Goal: Information Seeking & Learning: Compare options

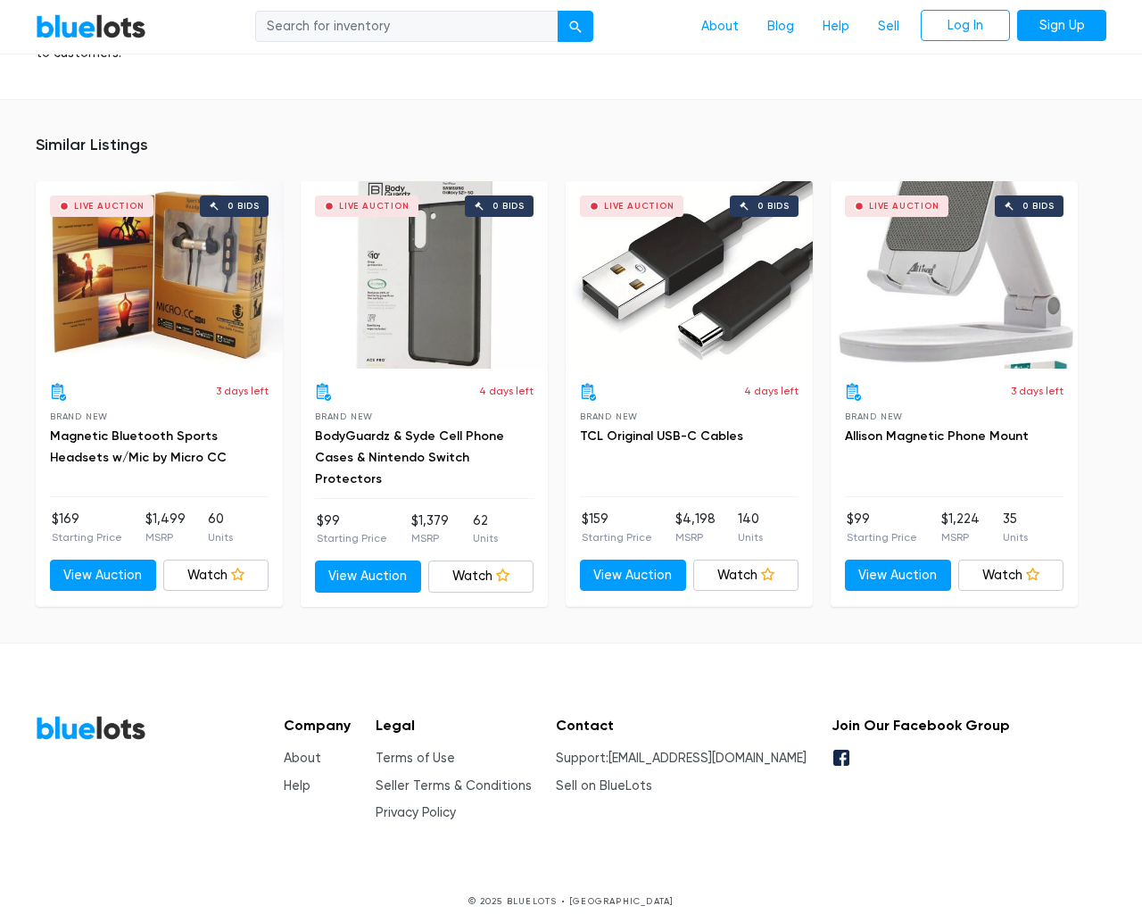
scroll to position [1324, 0]
type input "the"
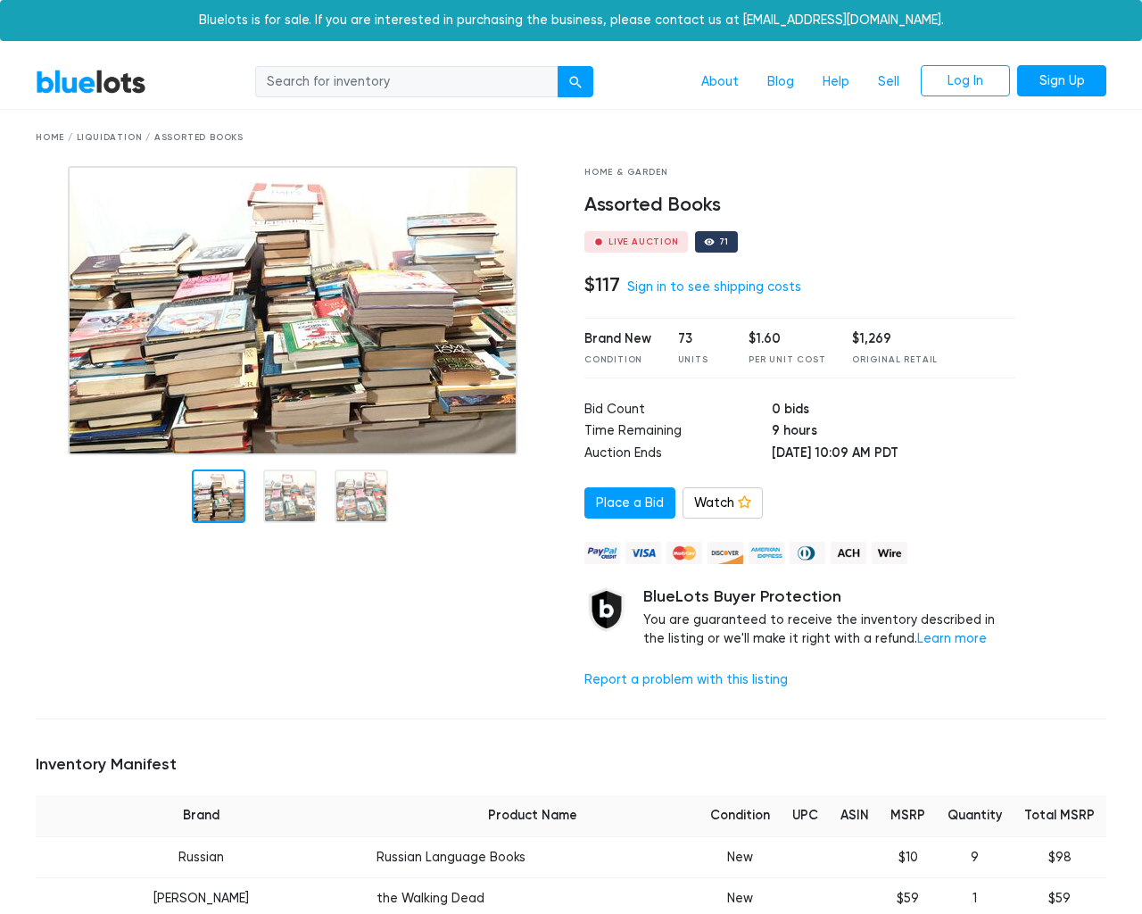
scroll to position [3774, 0]
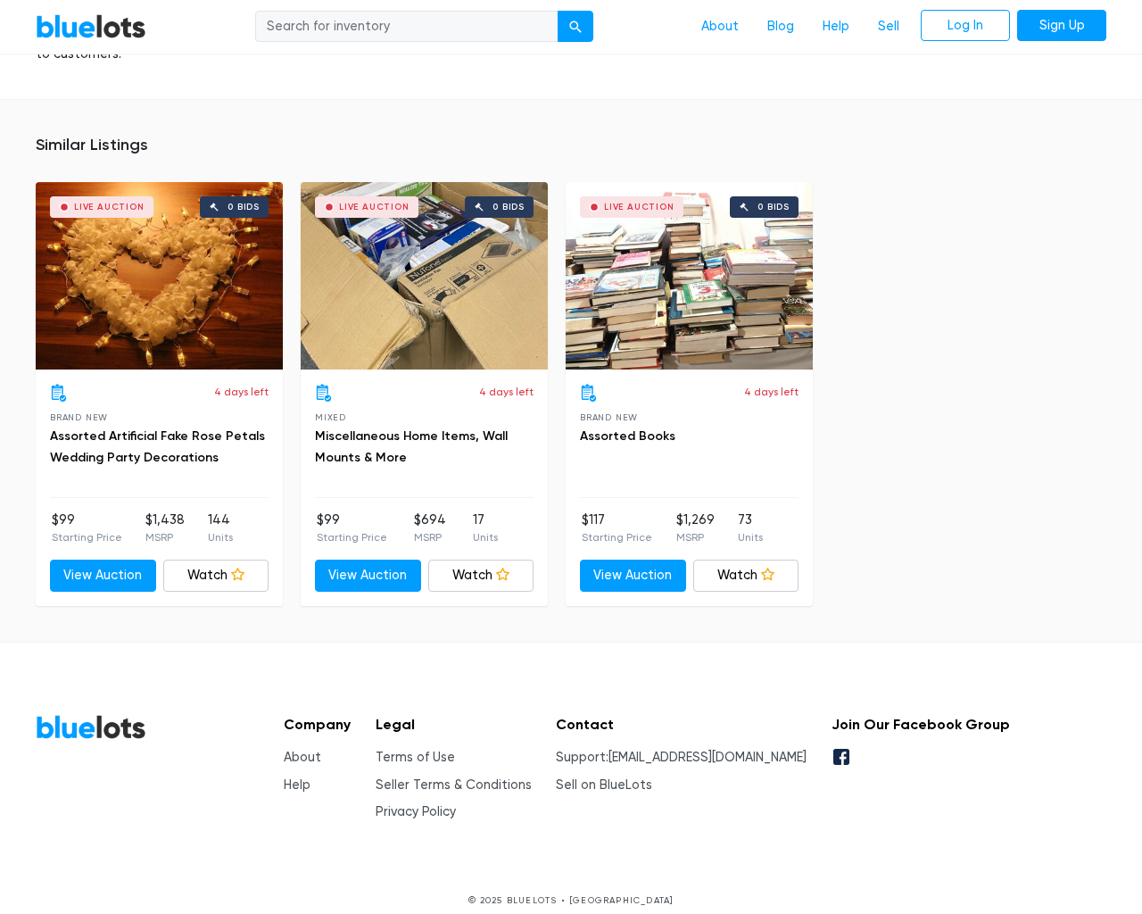
type input "the"
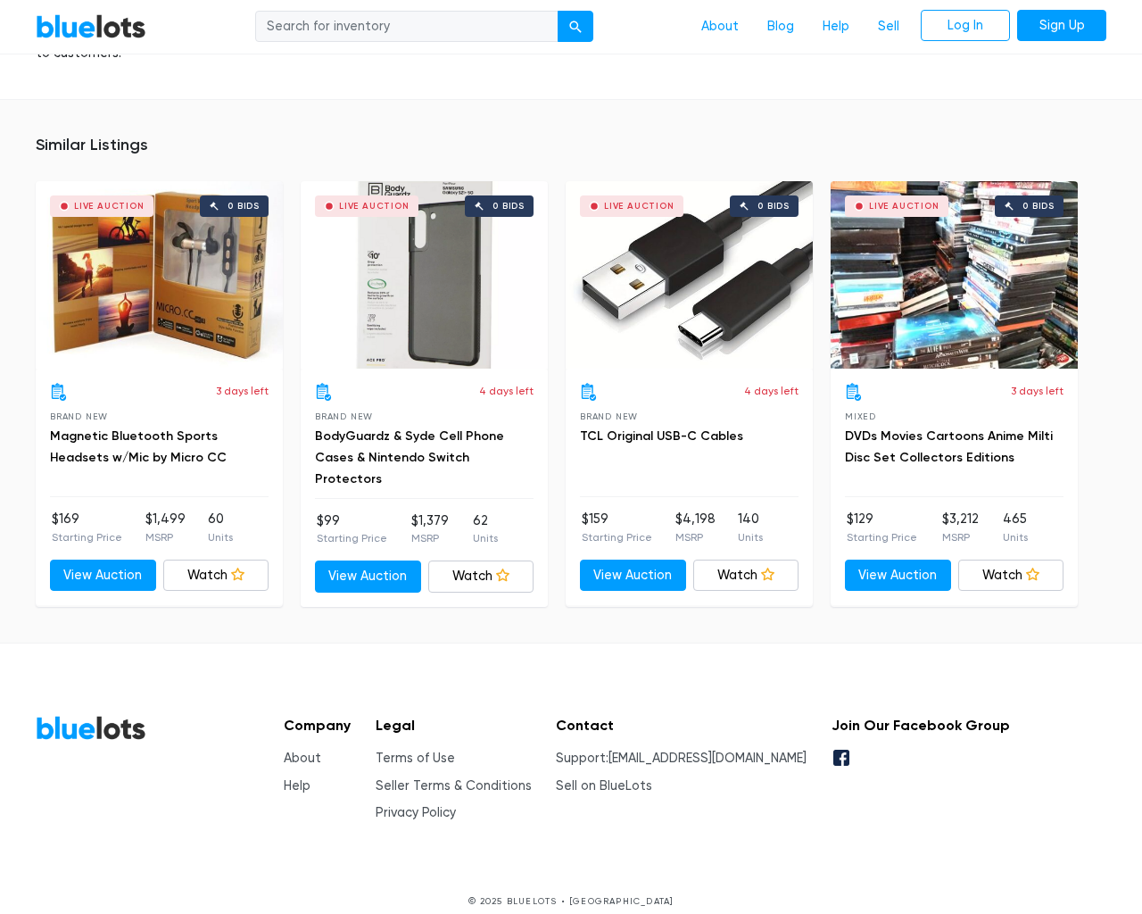
scroll to position [1324, 0]
type input "the"
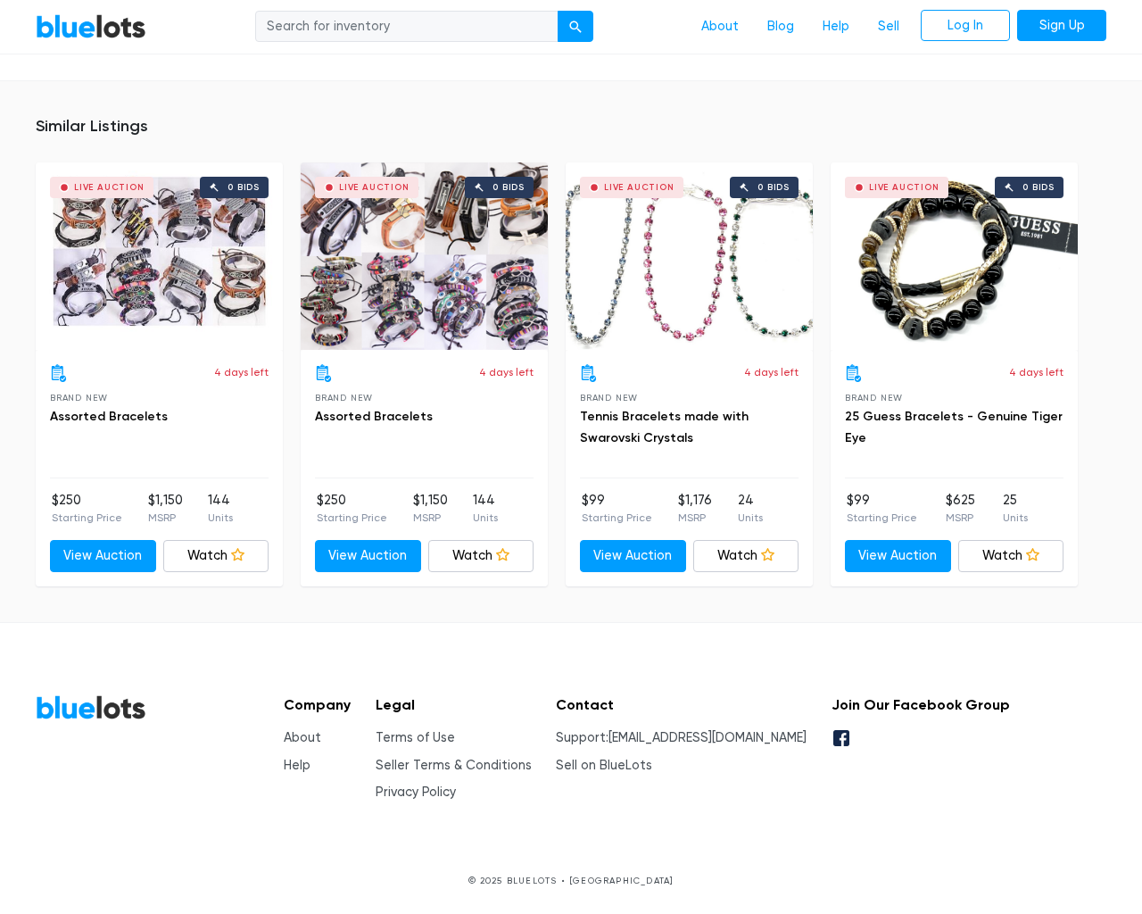
scroll to position [1169, 0]
type input "the"
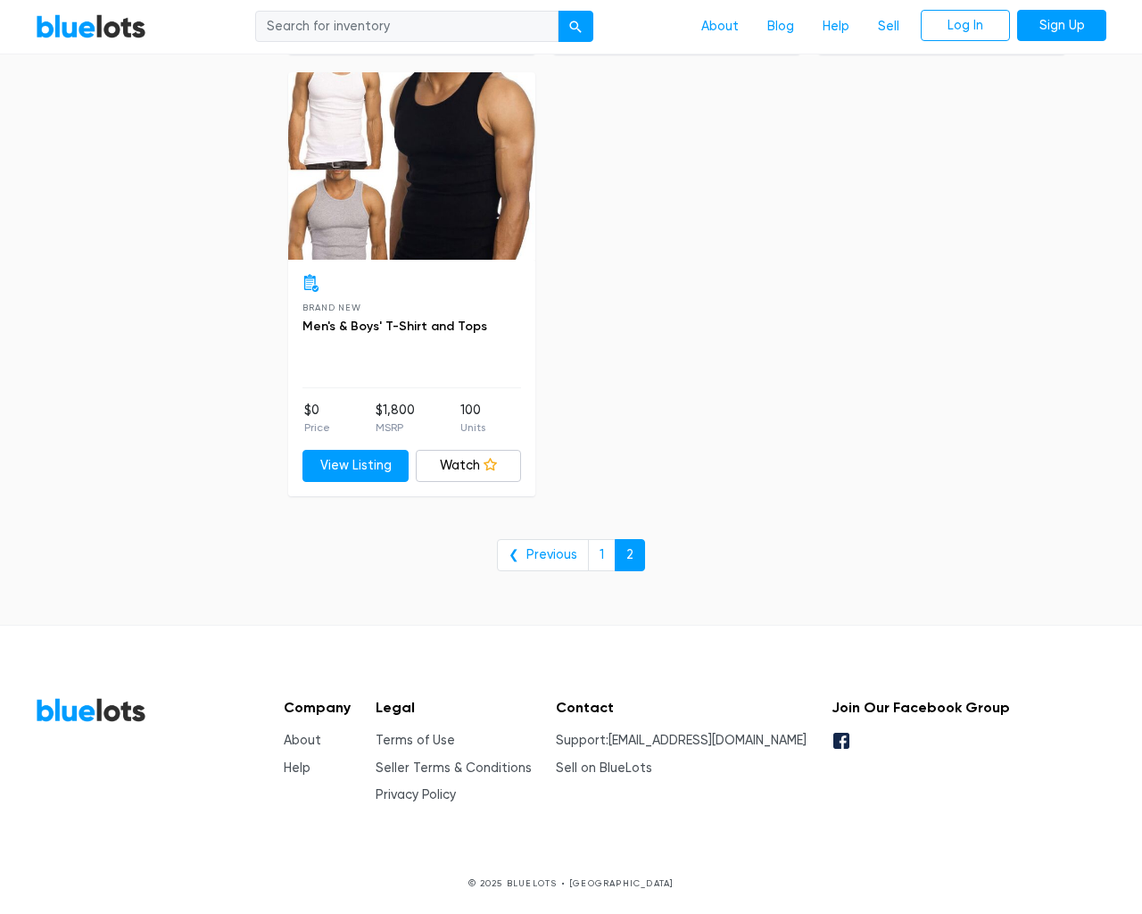
scroll to position [2773, 0]
type input "the"
type input "e"
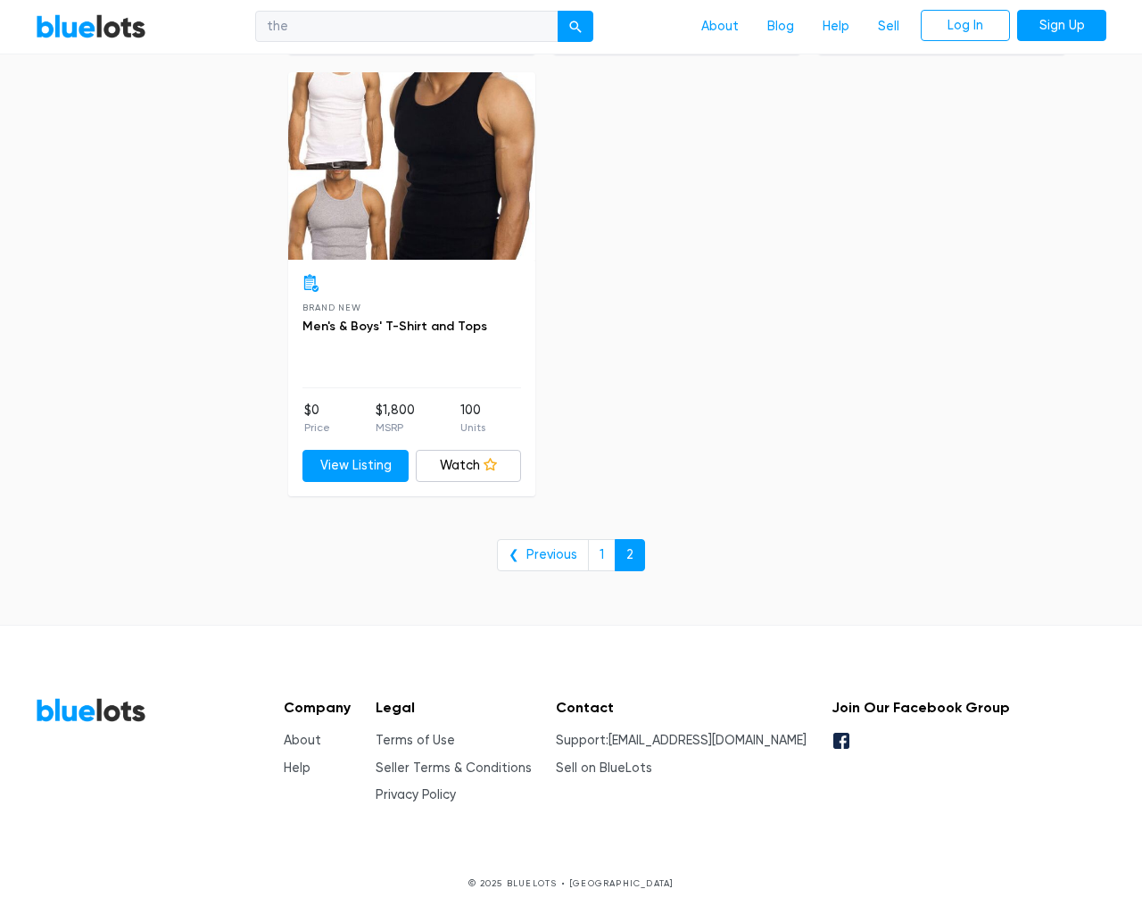
checkbox New"] "false"
type input "e"
checkbox Pulls"] "false"
checkbox input "false"
checkbox Accessories"] "false"
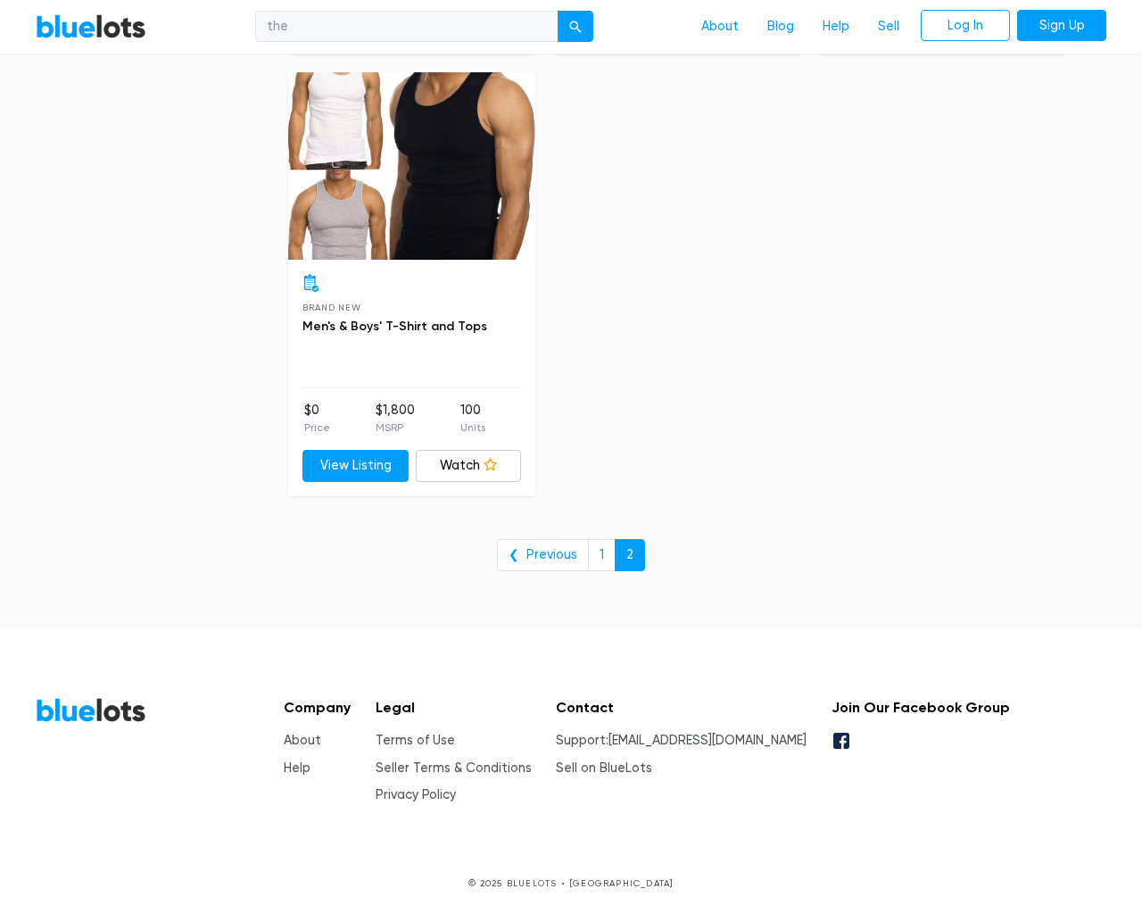
checkbox input "false"
checkbox Garden"] "false"
checkbox Merchandise"] "false"
checkbox Beauty"] "false"
checkbox Goods"] "false"
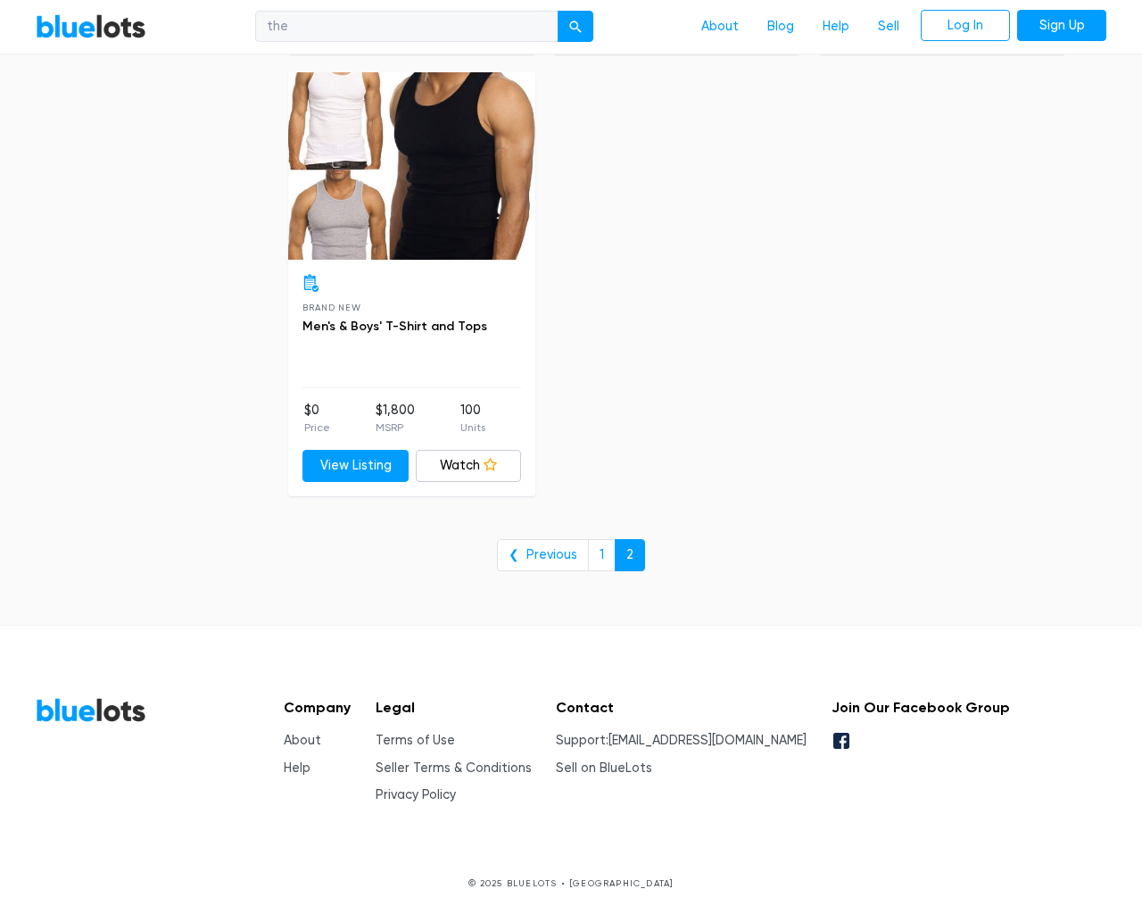
checkbox Baby"] "false"
checkbox input "false"
type input "e"
select select "10000"
select select "50000"
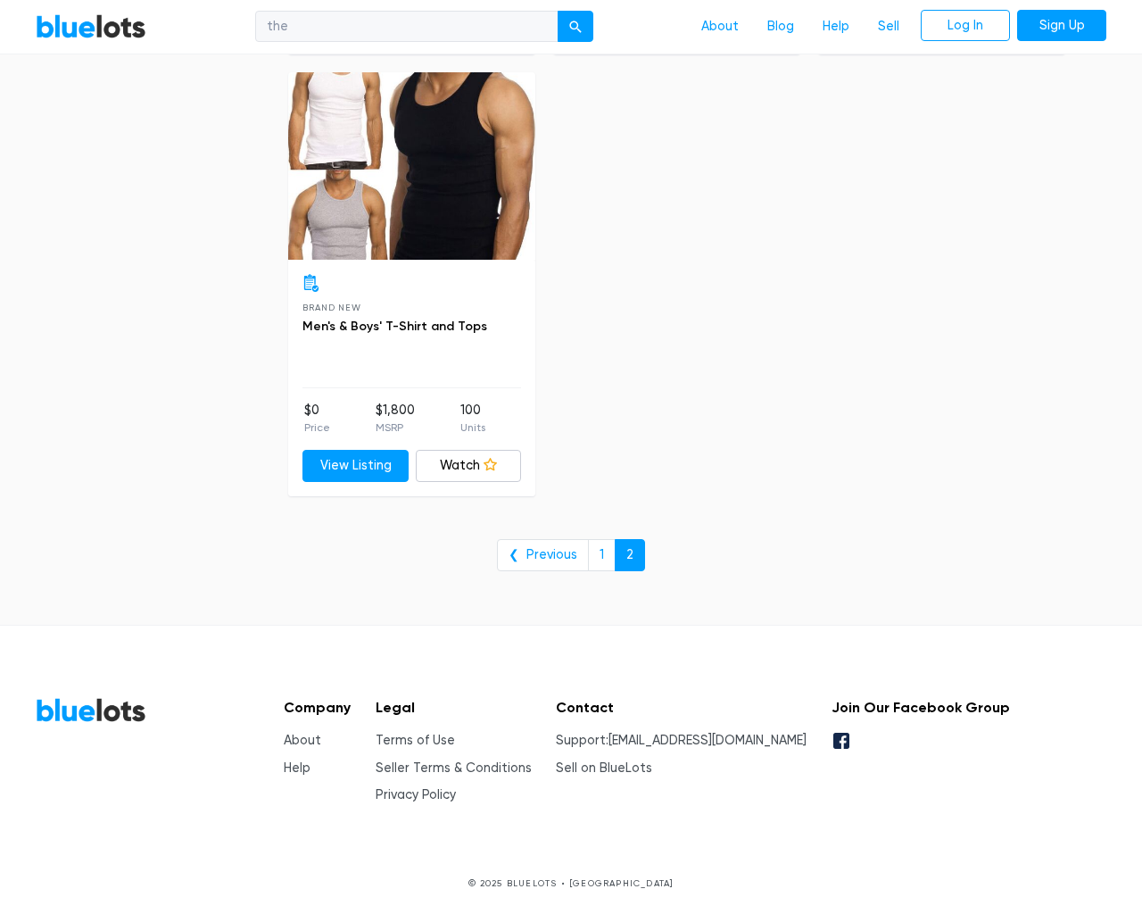
select select "50000"
select select "ending_soonest"
select select "50000"
select select "highest_price"
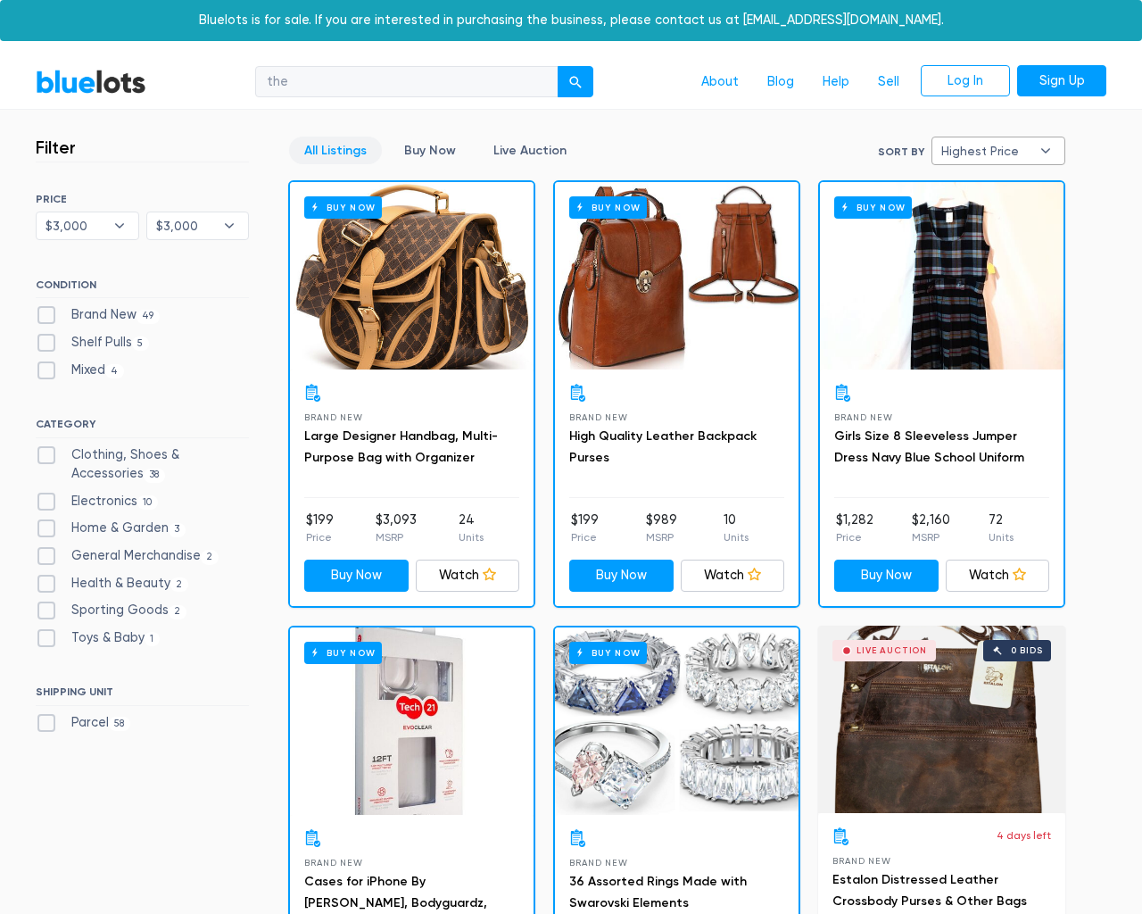
select select "300000"
select select "highest_price"
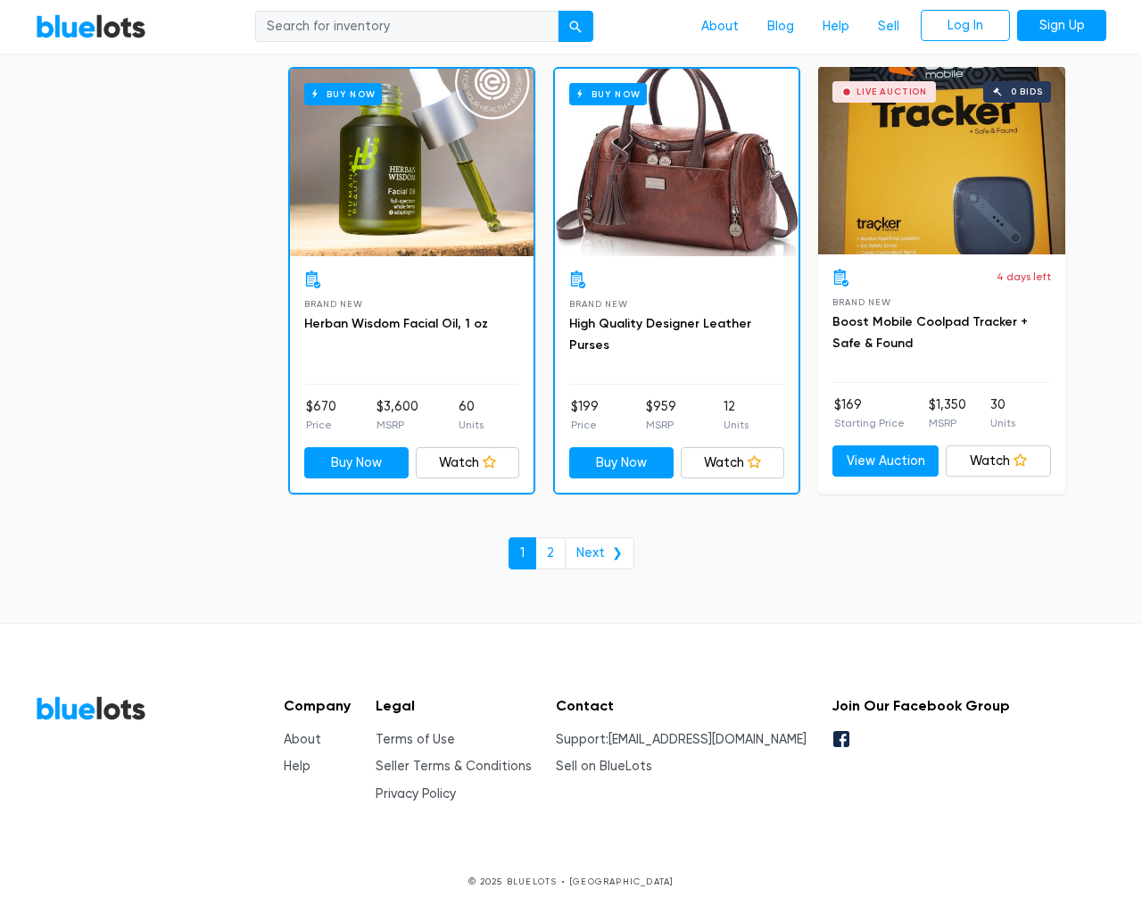
scroll to position [7619, 0]
type input "the"
type input "e"
checkbox New"] "false"
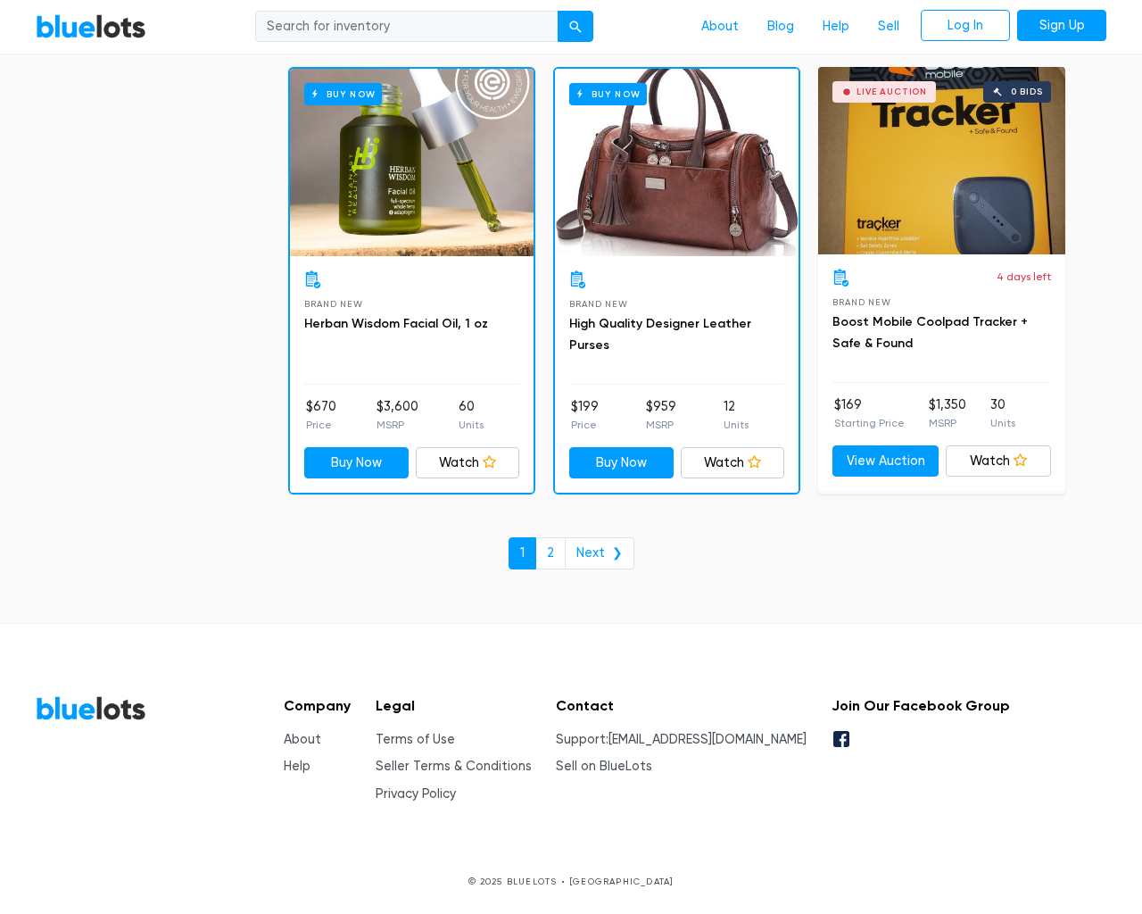
checkbox Pulls"] "false"
checkbox input "false"
checkbox Accessories"] "false"
checkbox input "false"
checkbox Garden"] "false"
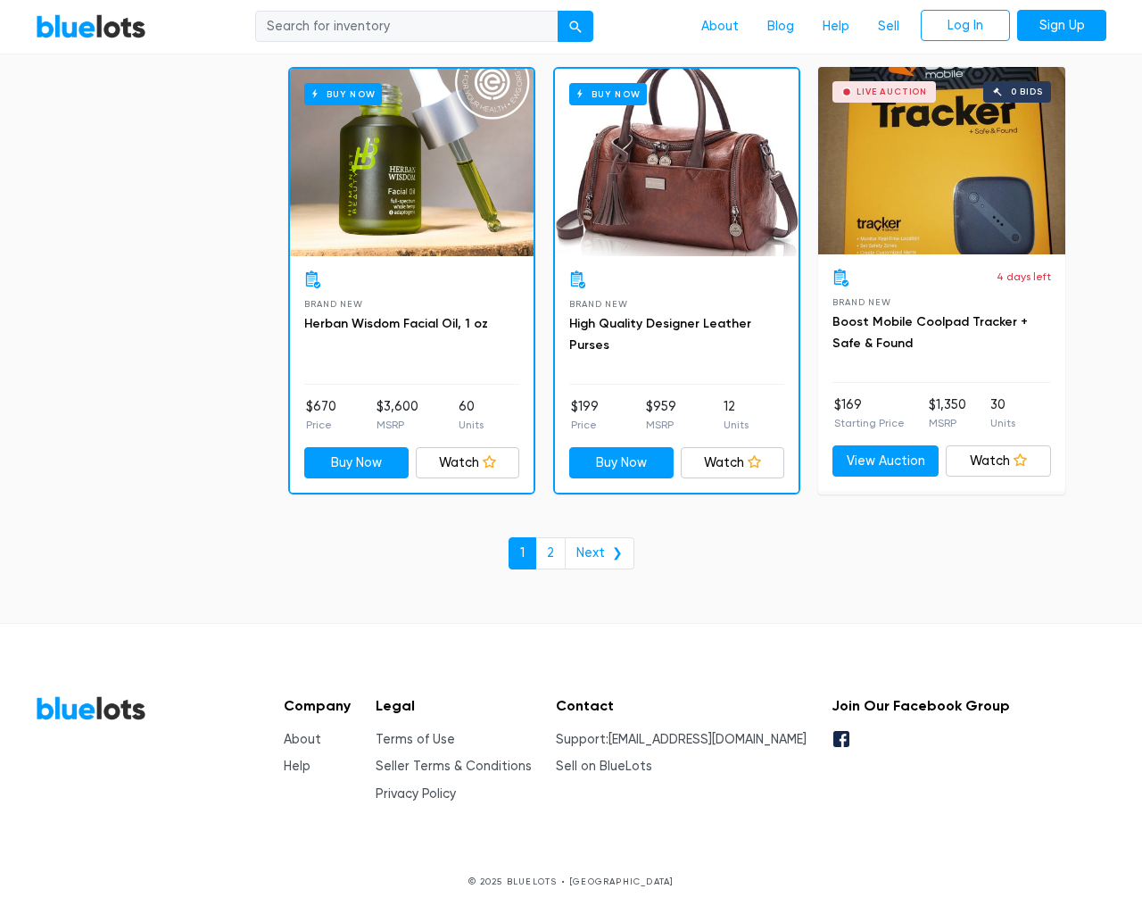
checkbox Merchandise"] "false"
checkbox Beauty"] "false"
checkbox Goods"] "false"
checkbox Baby"] "false"
checkbox input "false"
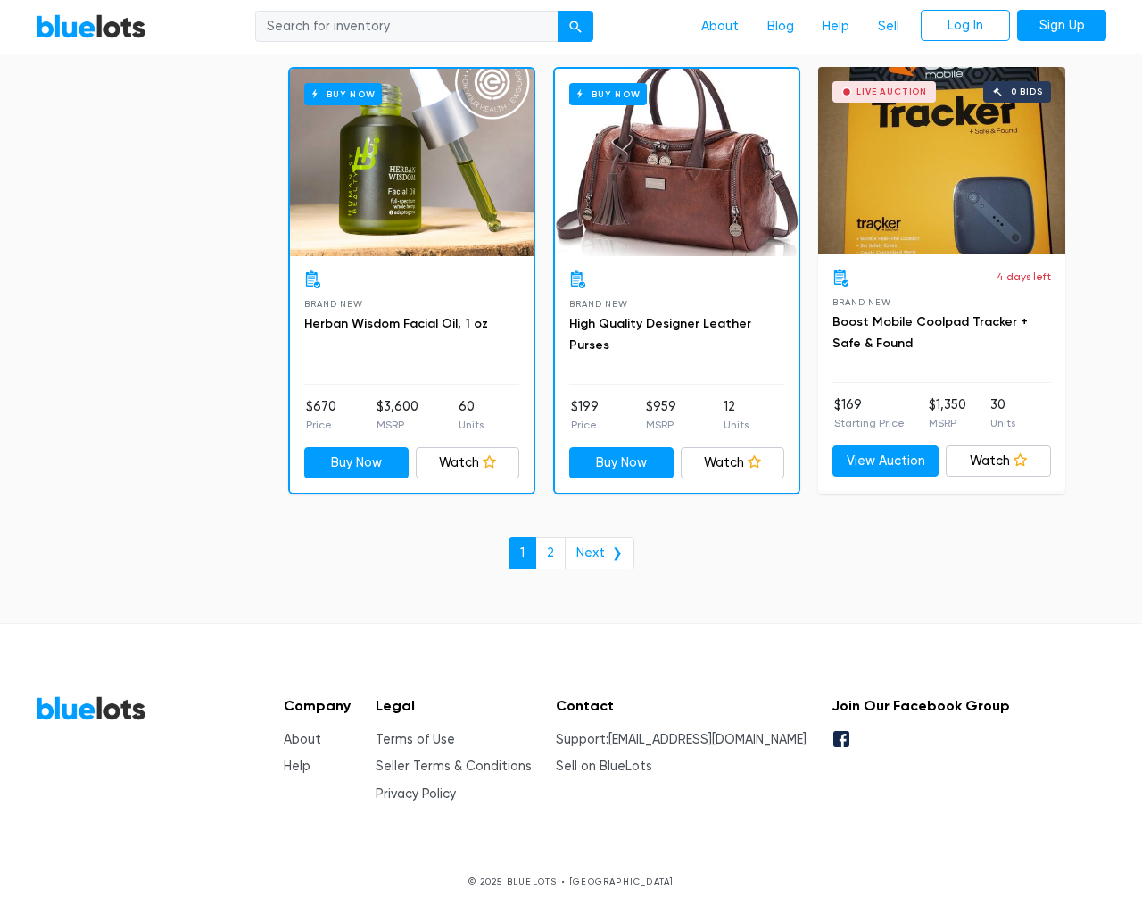
type input "e"
select select "50000"
select select "ending_soonest"
select select "50000"
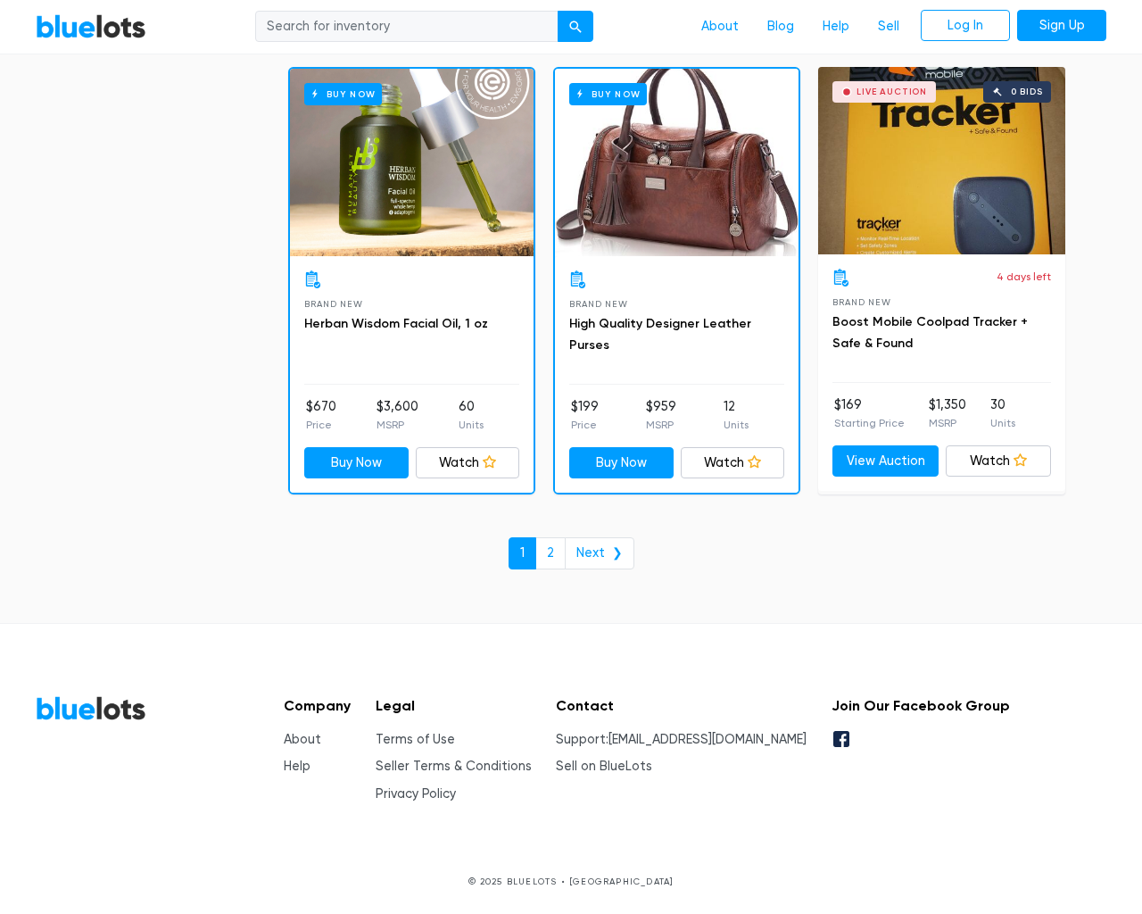
select select "highest_price"
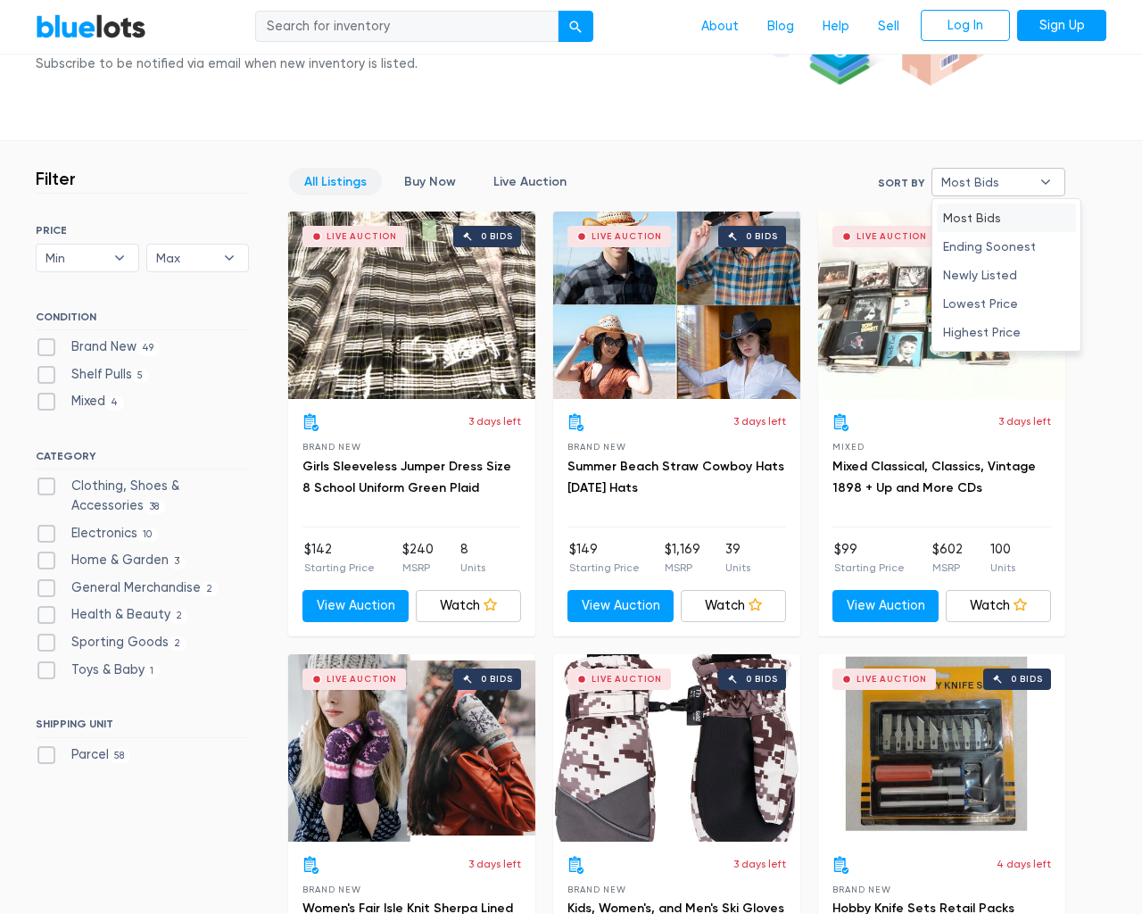
type input "the"
type input "testing@example.com"
type input "e"
checkbox New"] "false"
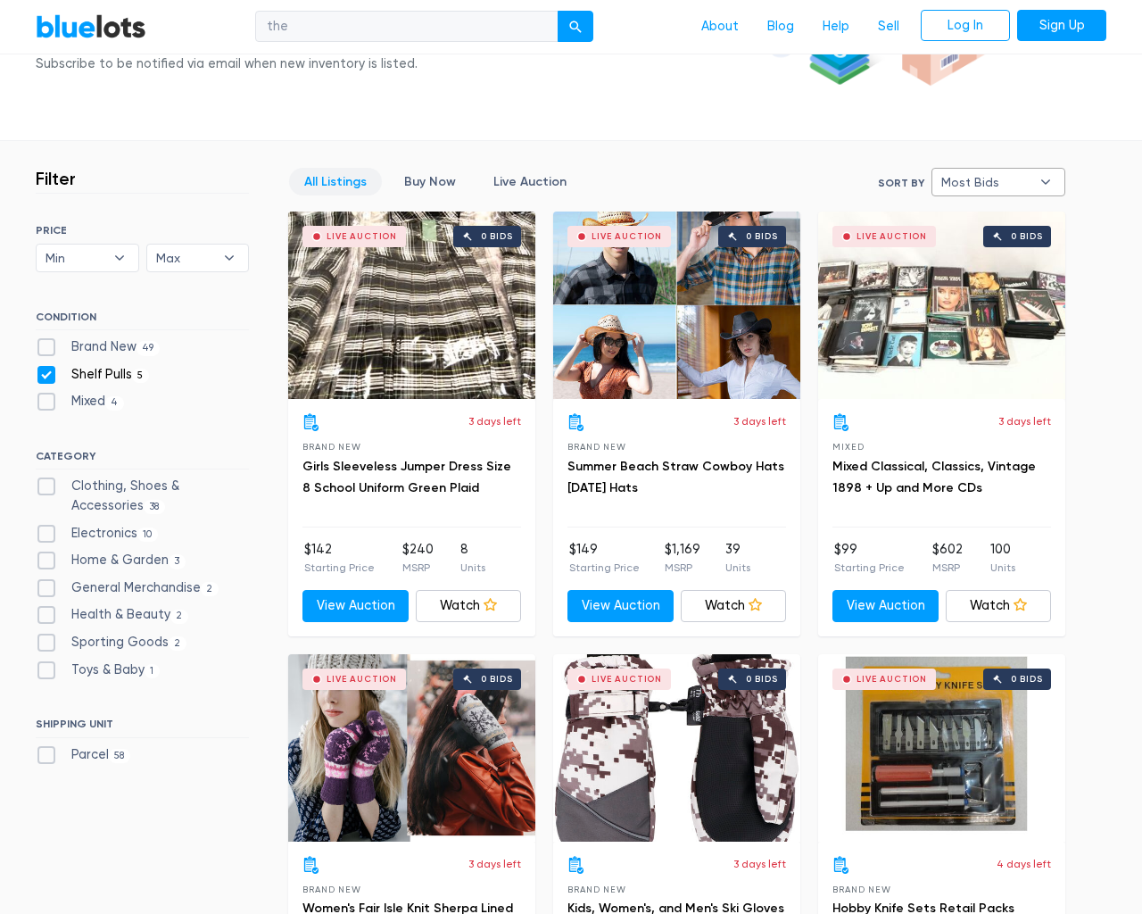
checkbox Pulls"] "false"
checkbox input "false"
checkbox Accessories"] "false"
checkbox input "false"
checkbox Garden"] "false"
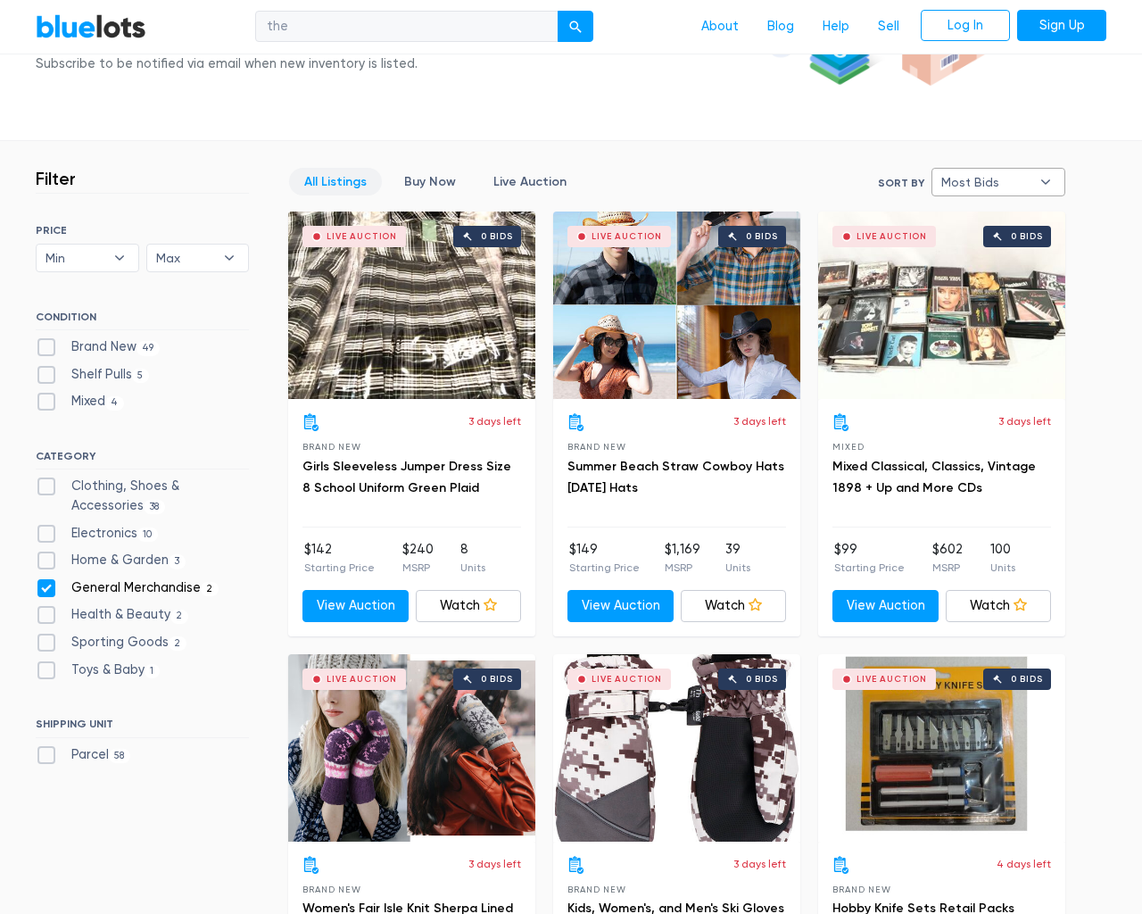
checkbox Merchandise"] "false"
checkbox Beauty"] "false"
checkbox Goods"] "false"
checkbox Baby"] "false"
checkbox input "false"
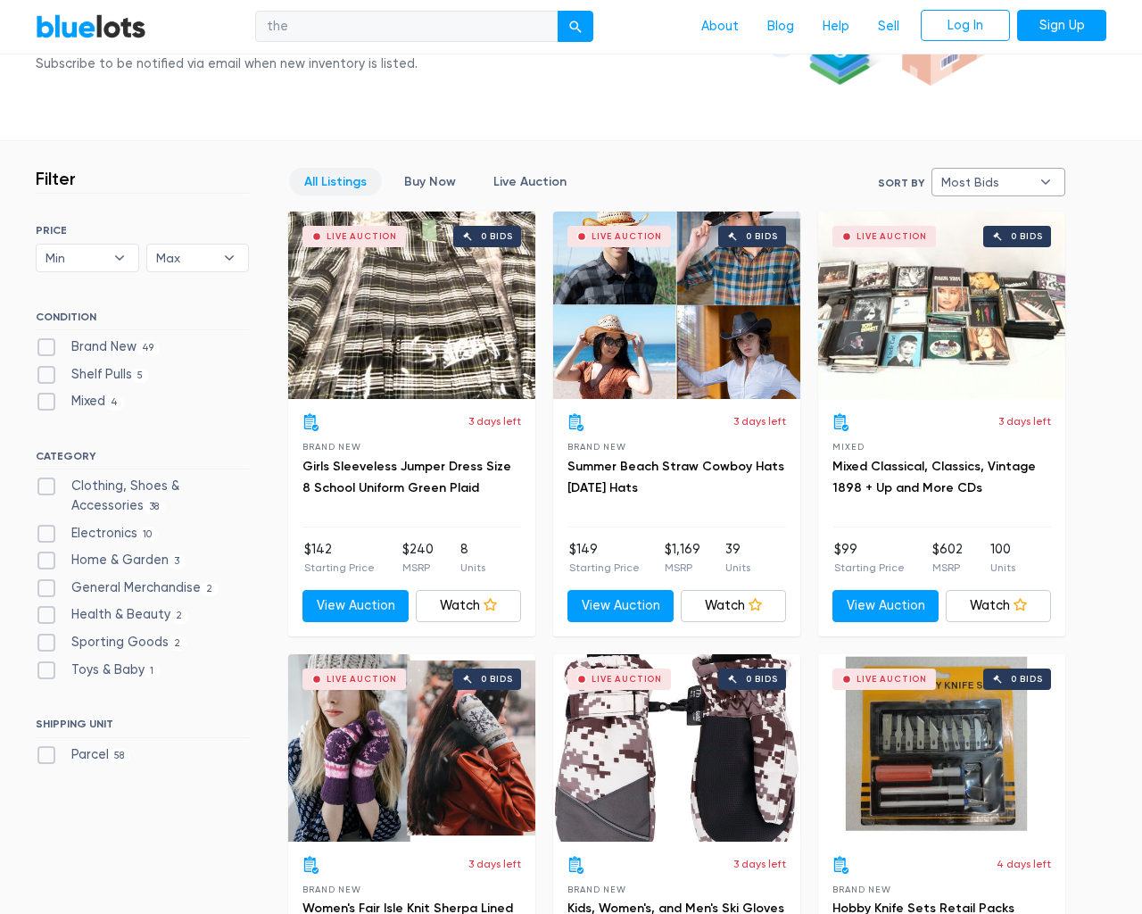
type input "e"
select select "most_bids"
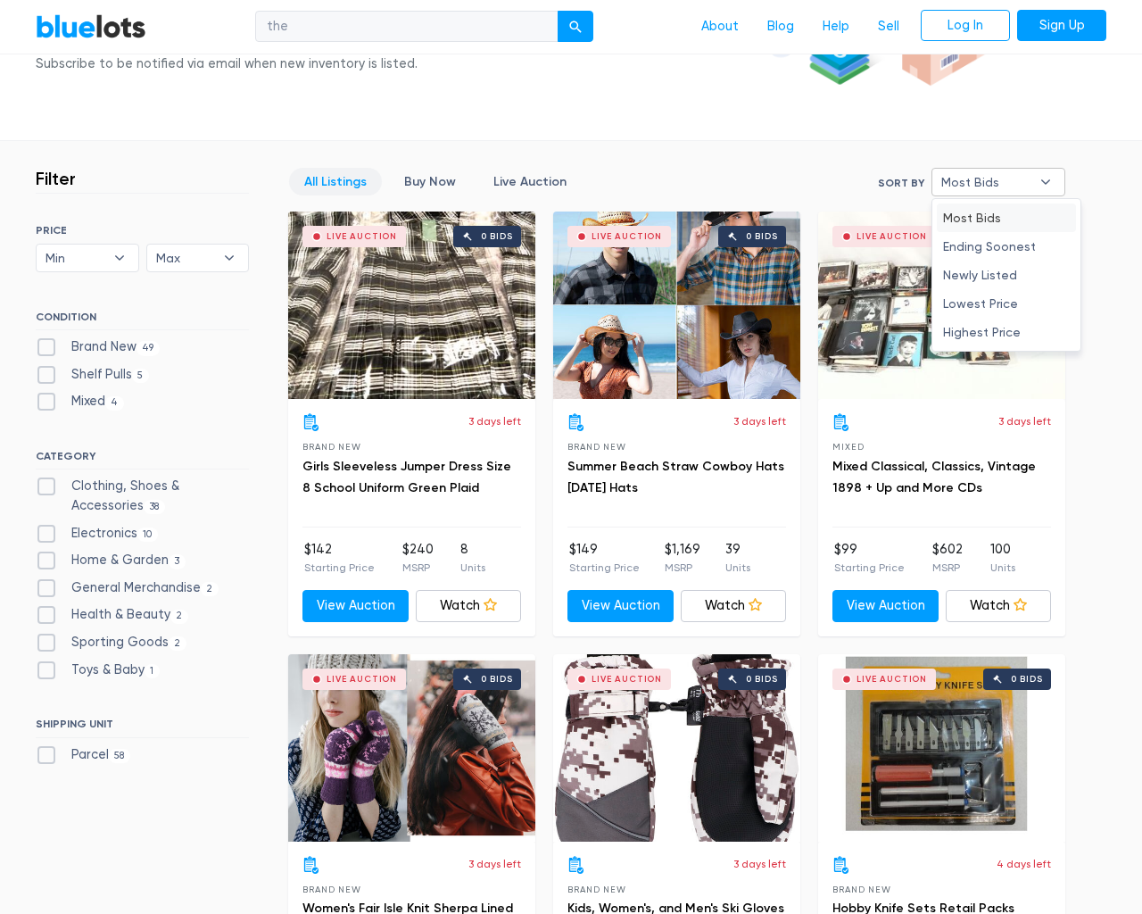
type input "e"
checkbox New"] "false"
checkbox Pulls"] "false"
checkbox input "false"
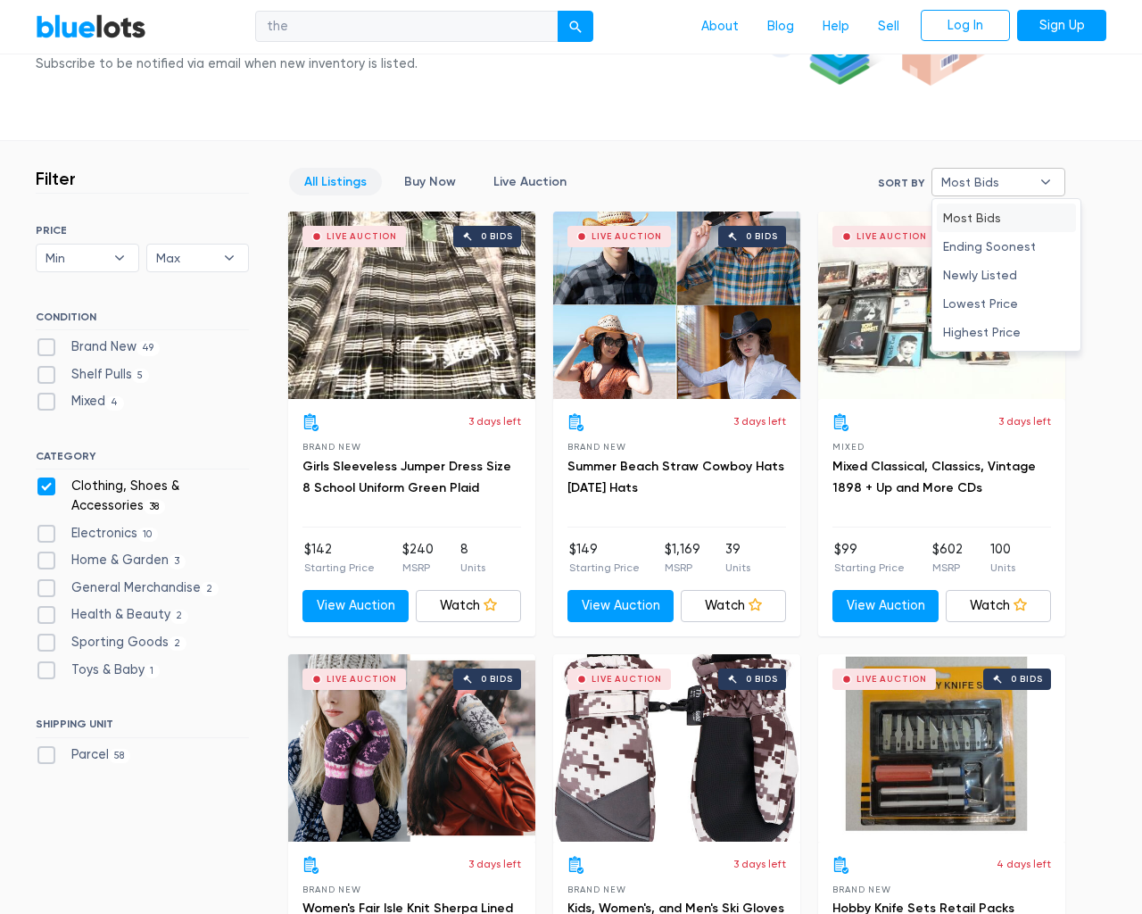
checkbox Accessories"] "false"
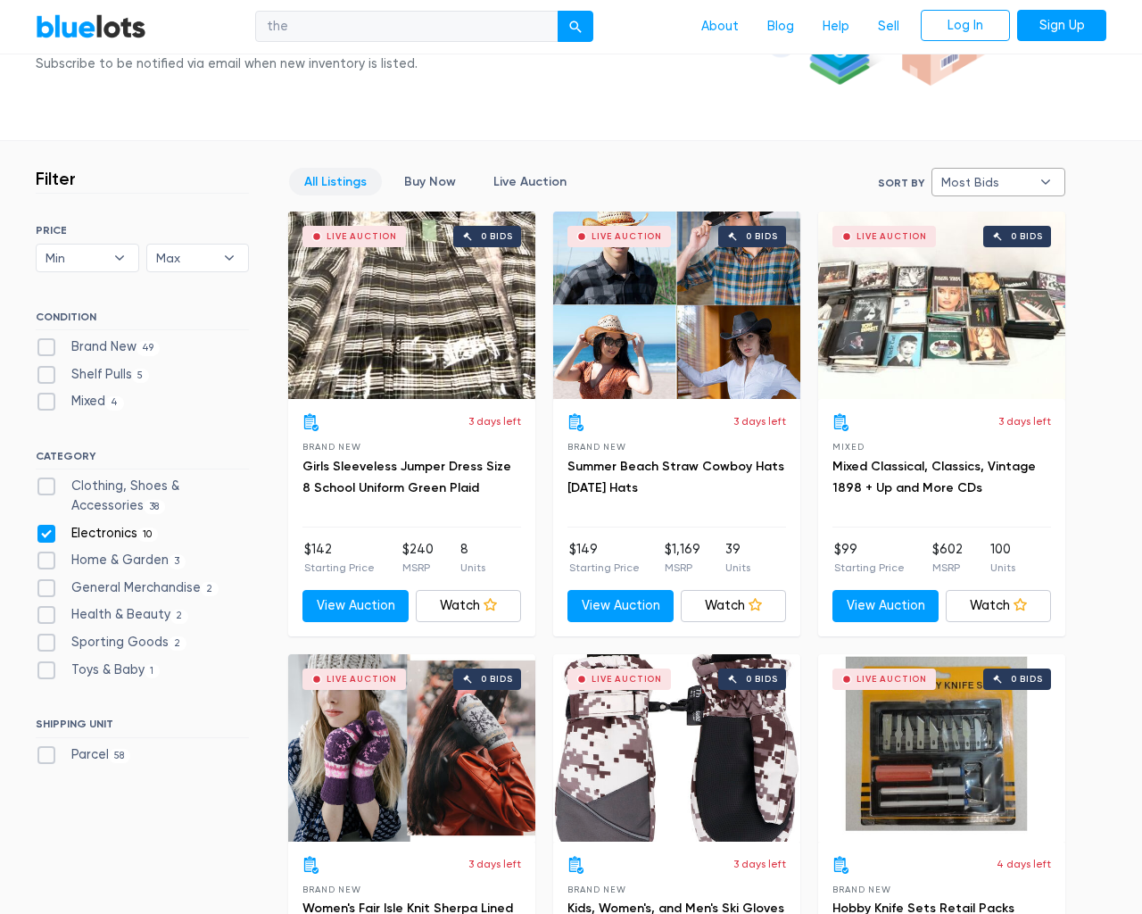
checkbox input "false"
checkbox Garden"] "false"
checkbox Merchandise"] "false"
checkbox Beauty"] "false"
checkbox Goods"] "false"
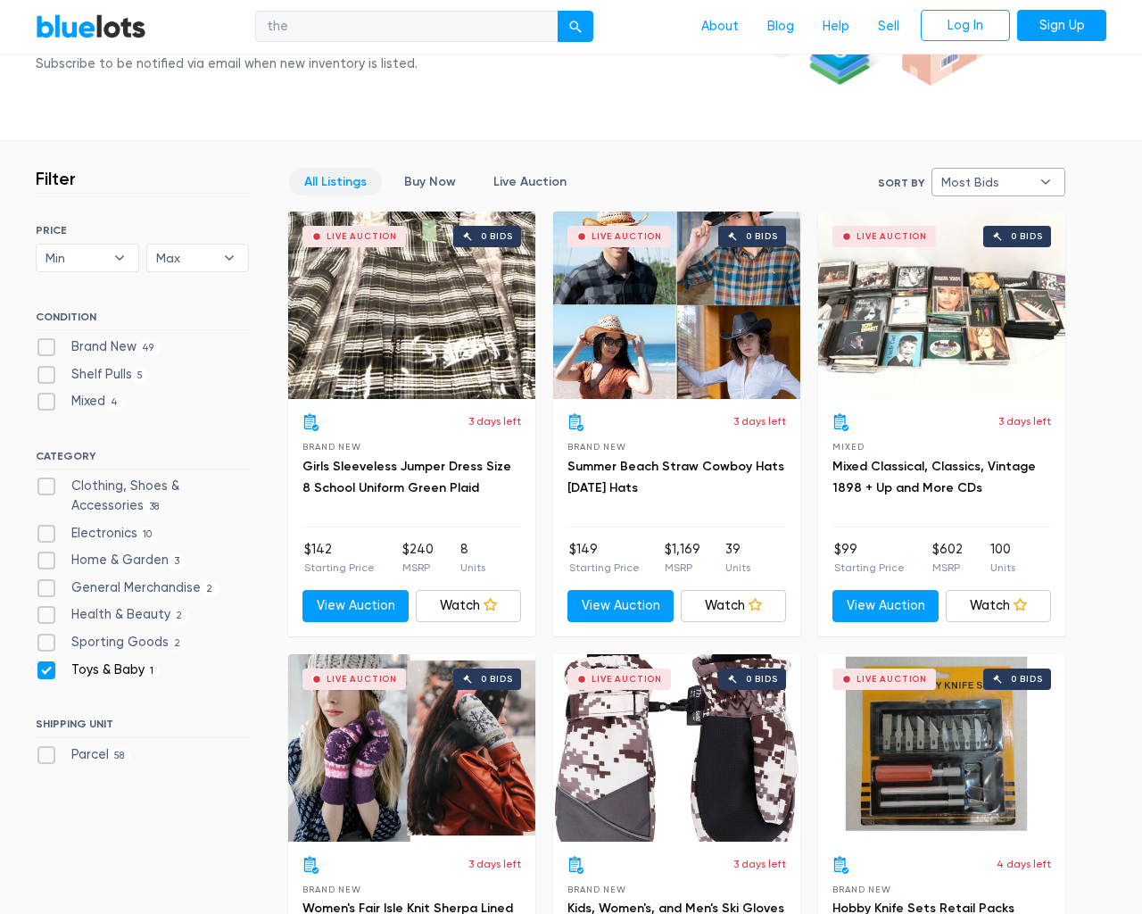
checkbox Baby"] "false"
checkbox input "false"
type input "e"
select select
select select "300000"
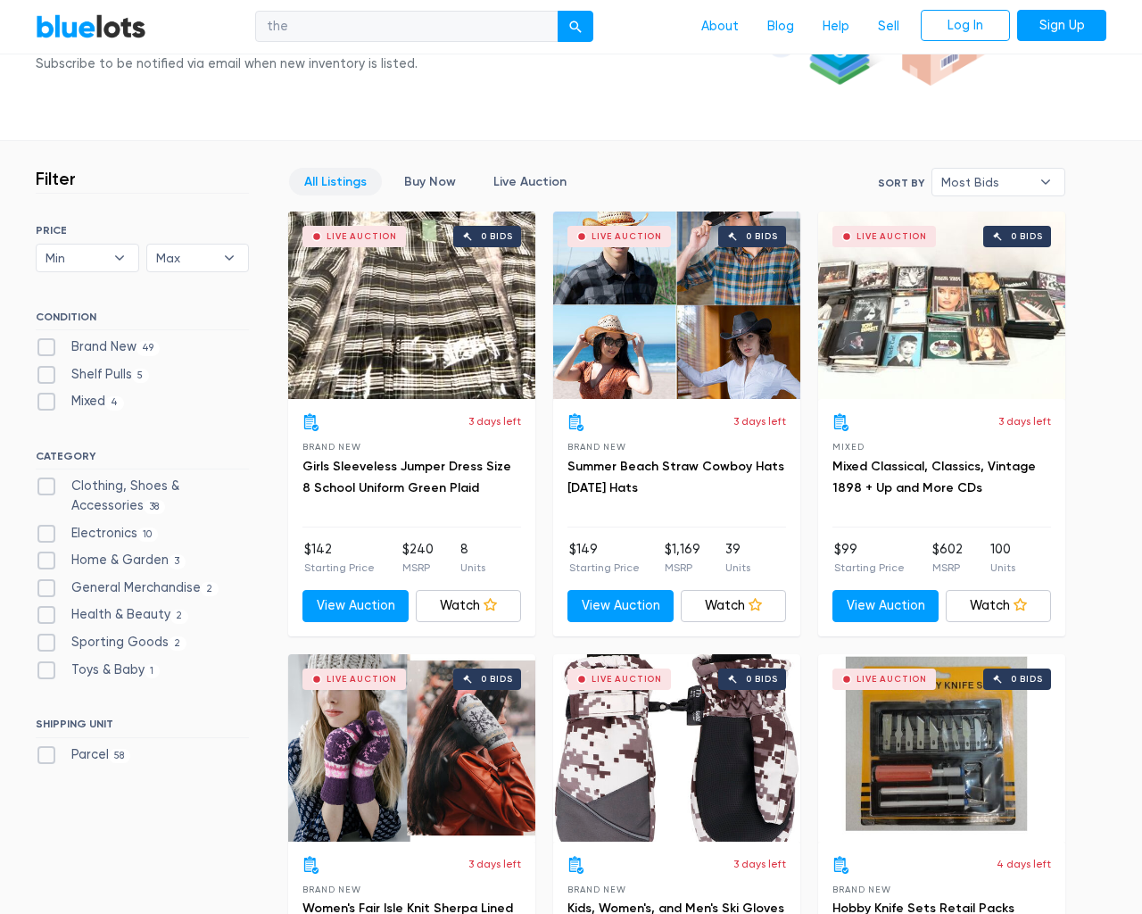
select select "most_bids"
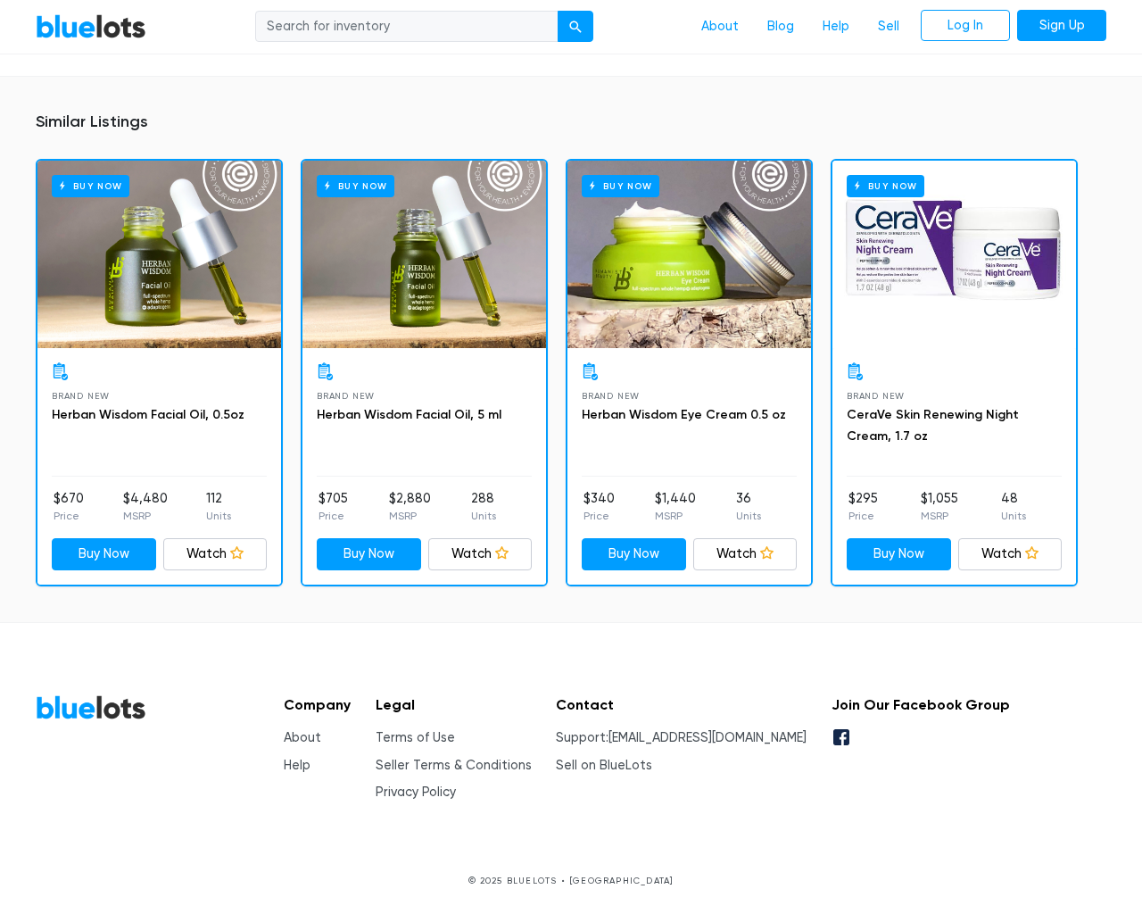
scroll to position [1197, 0]
type input "the"
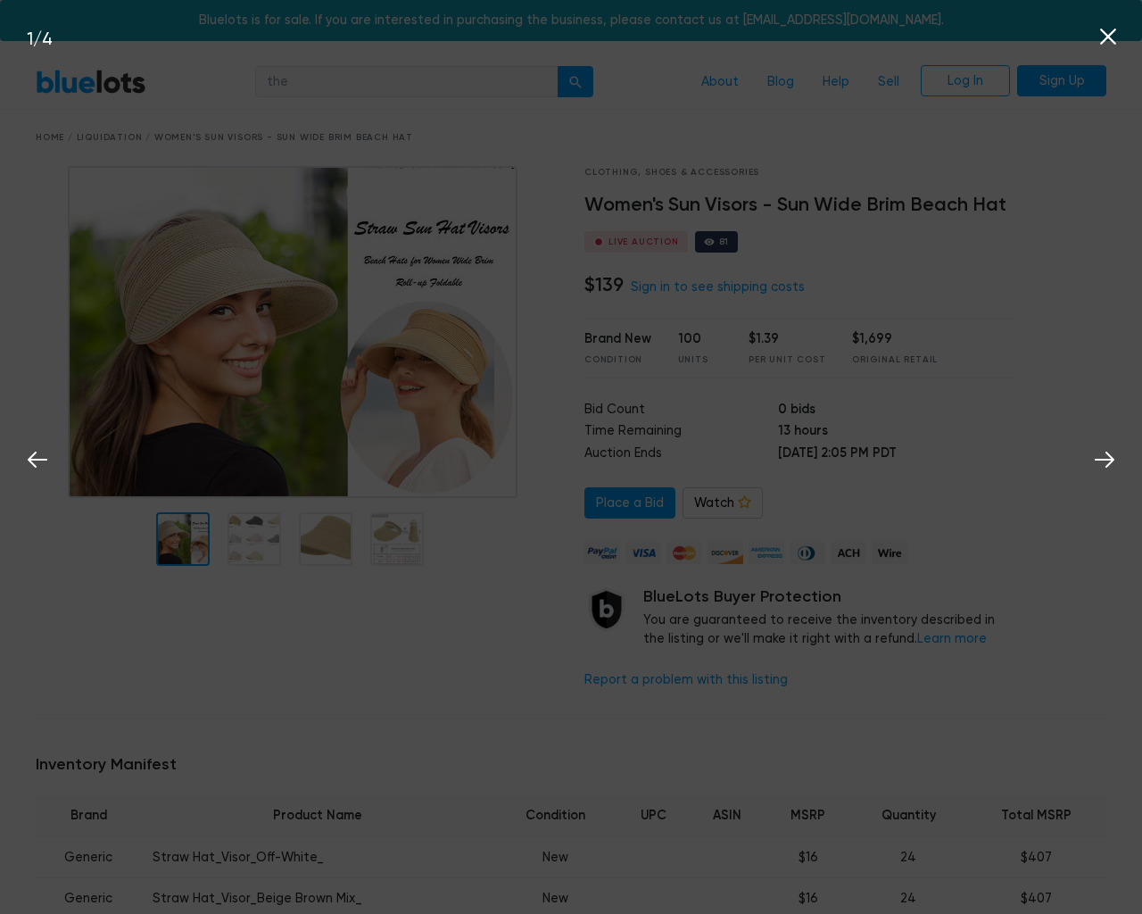
scroll to position [1554, 0]
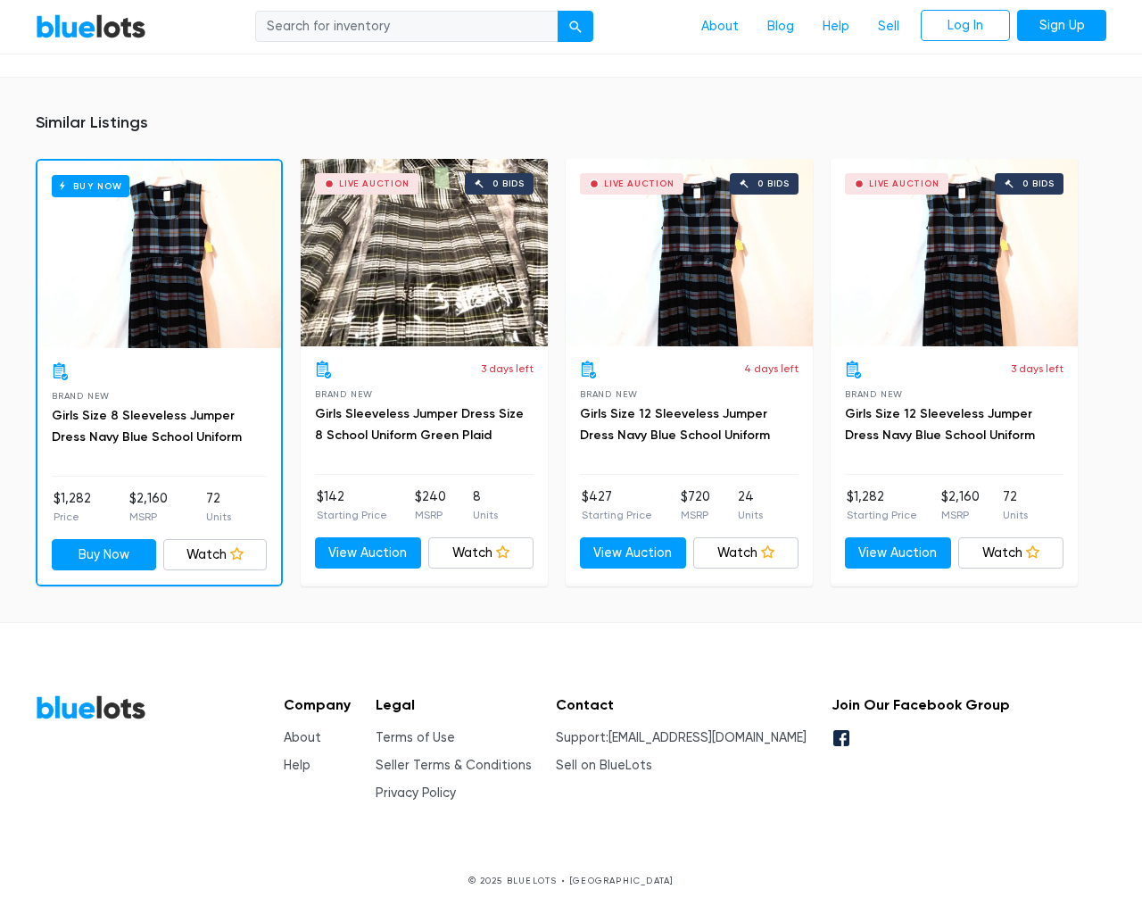
scroll to position [1256, 0]
type input "the"
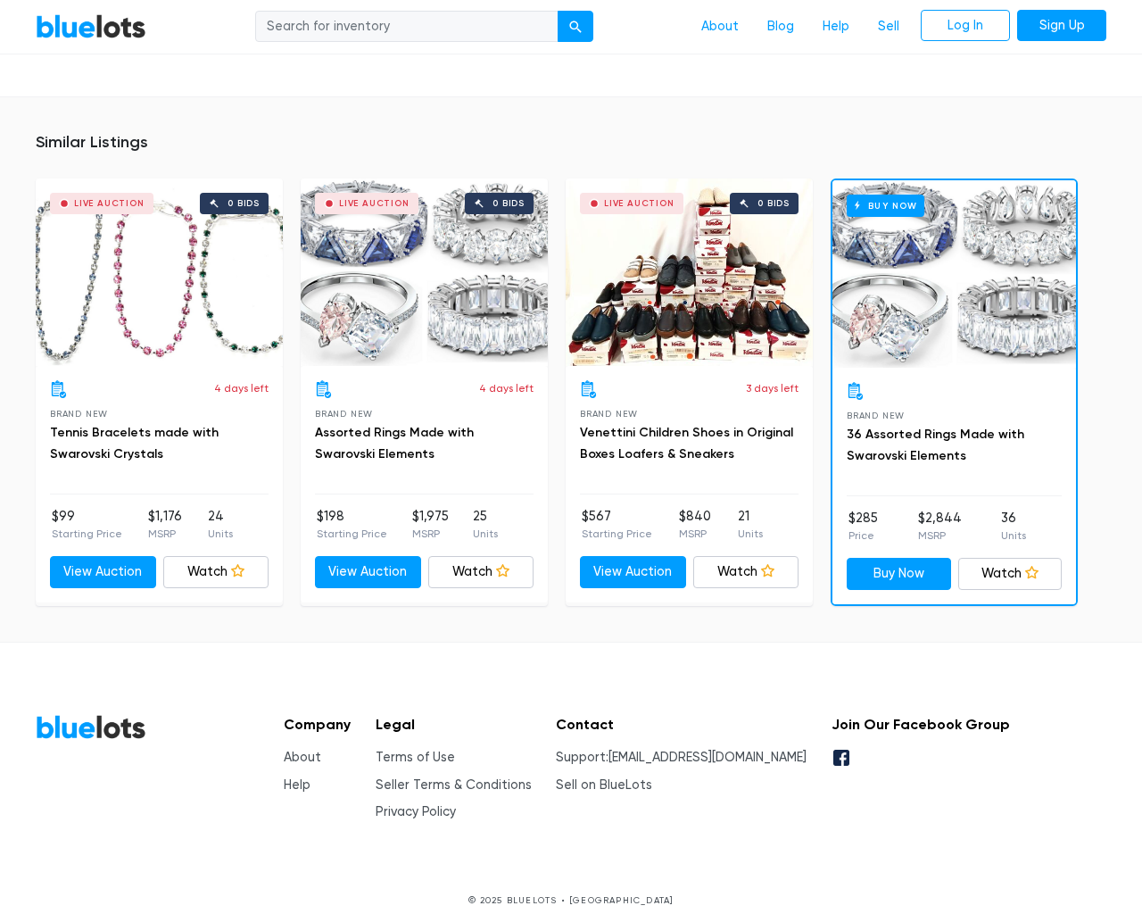
scroll to position [1273, 0]
type input "the"
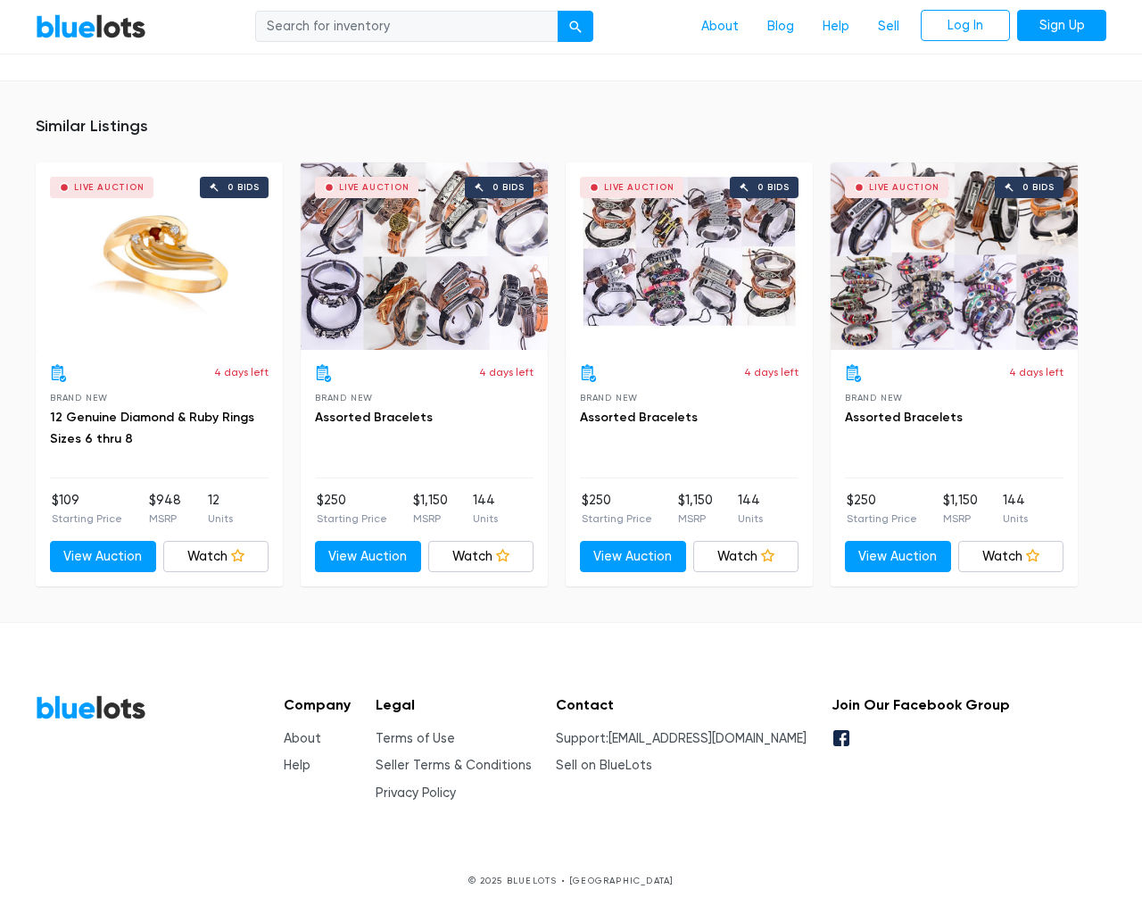
scroll to position [1150, 0]
type input "the"
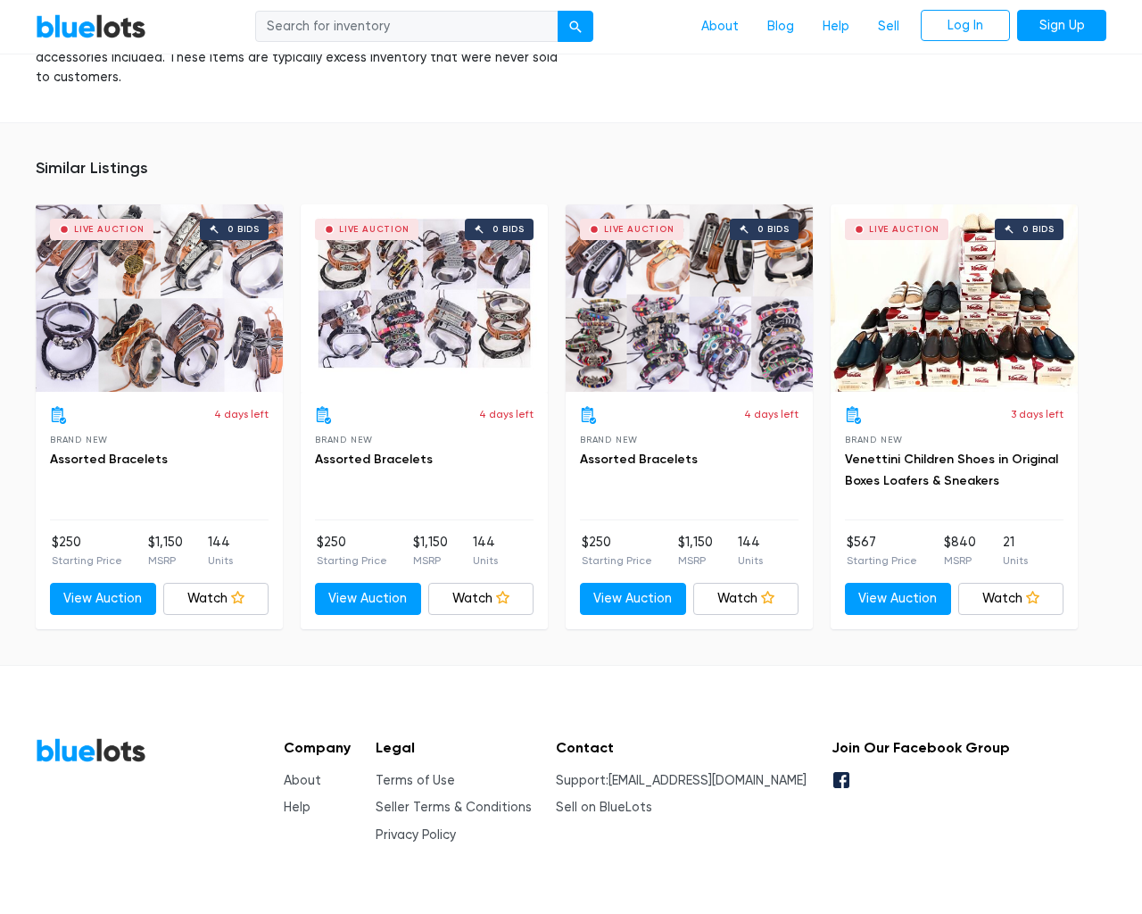
scroll to position [1266, 0]
type input "the"
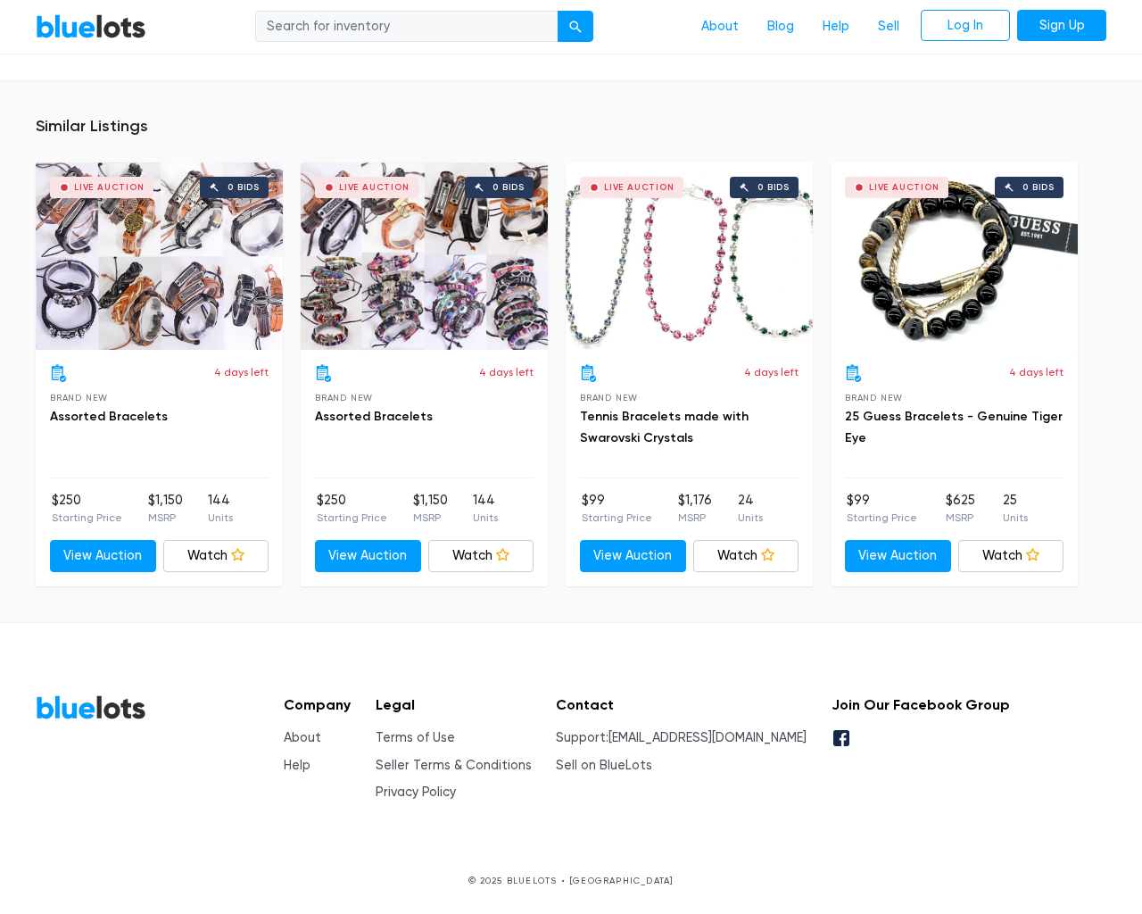
scroll to position [1169, 0]
type input "the"
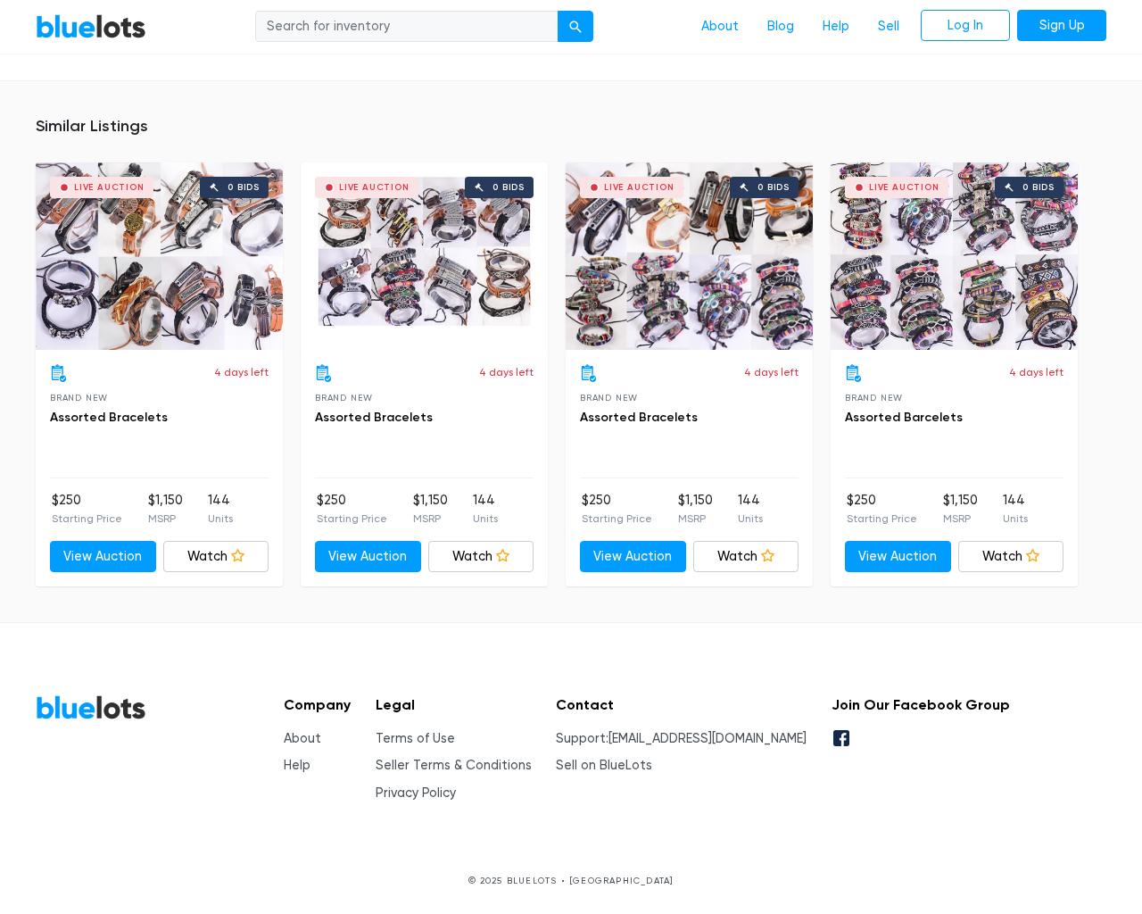
scroll to position [1150, 0]
type input "the"
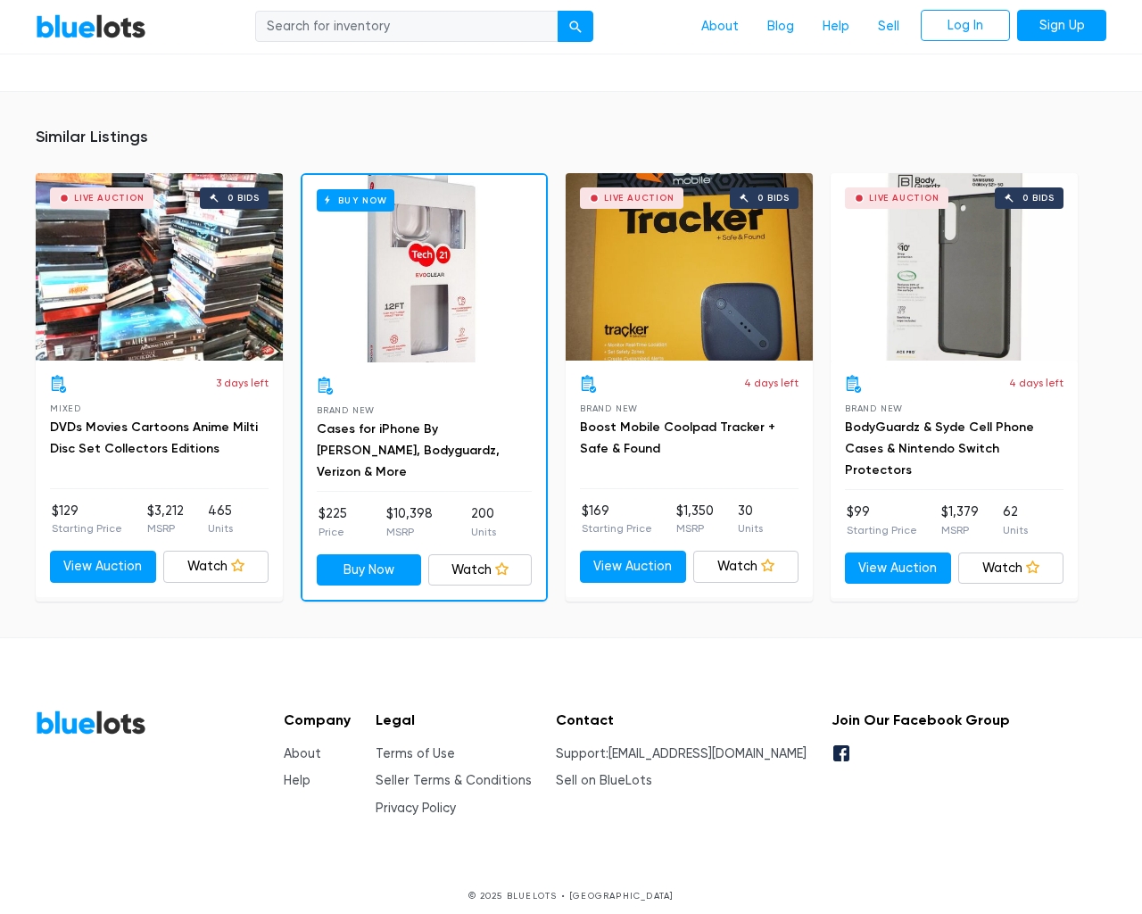
scroll to position [9984, 0]
type input "the"
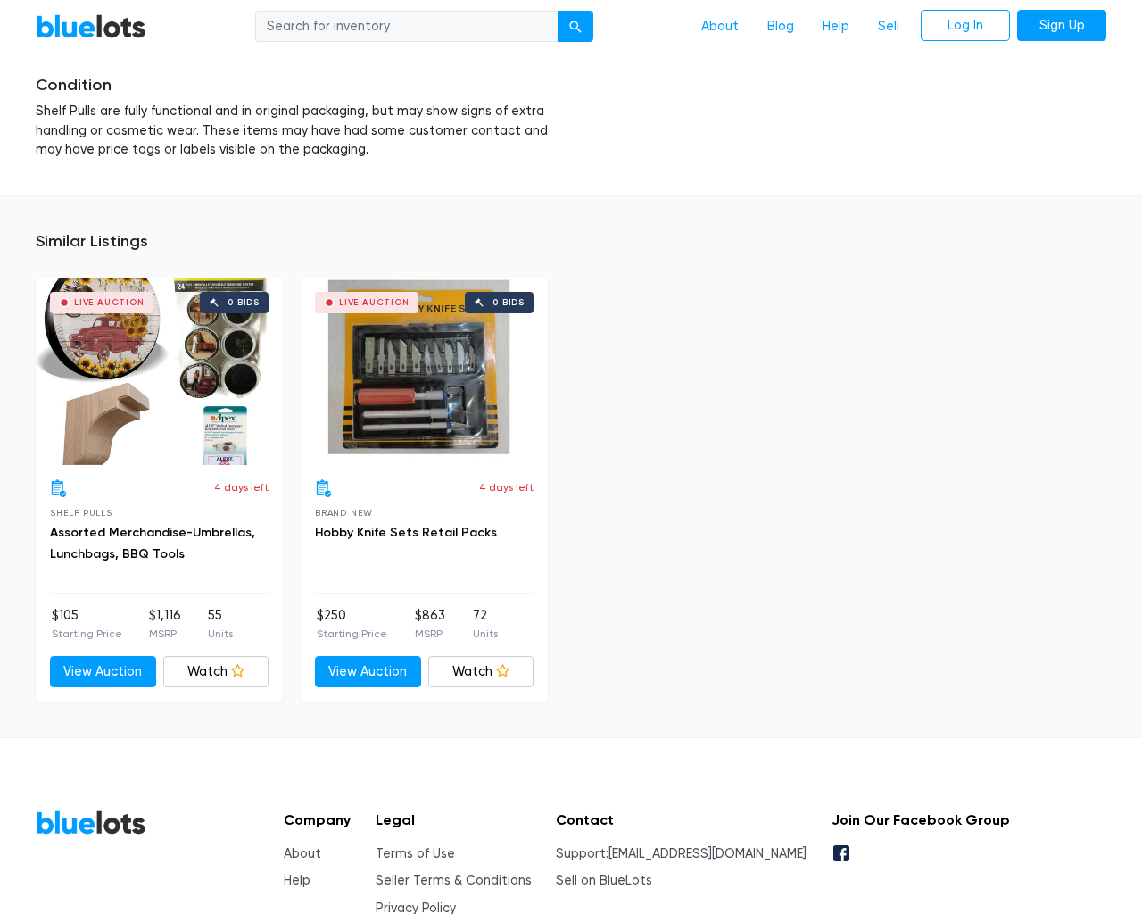
scroll to position [2807, 0]
type input "the"
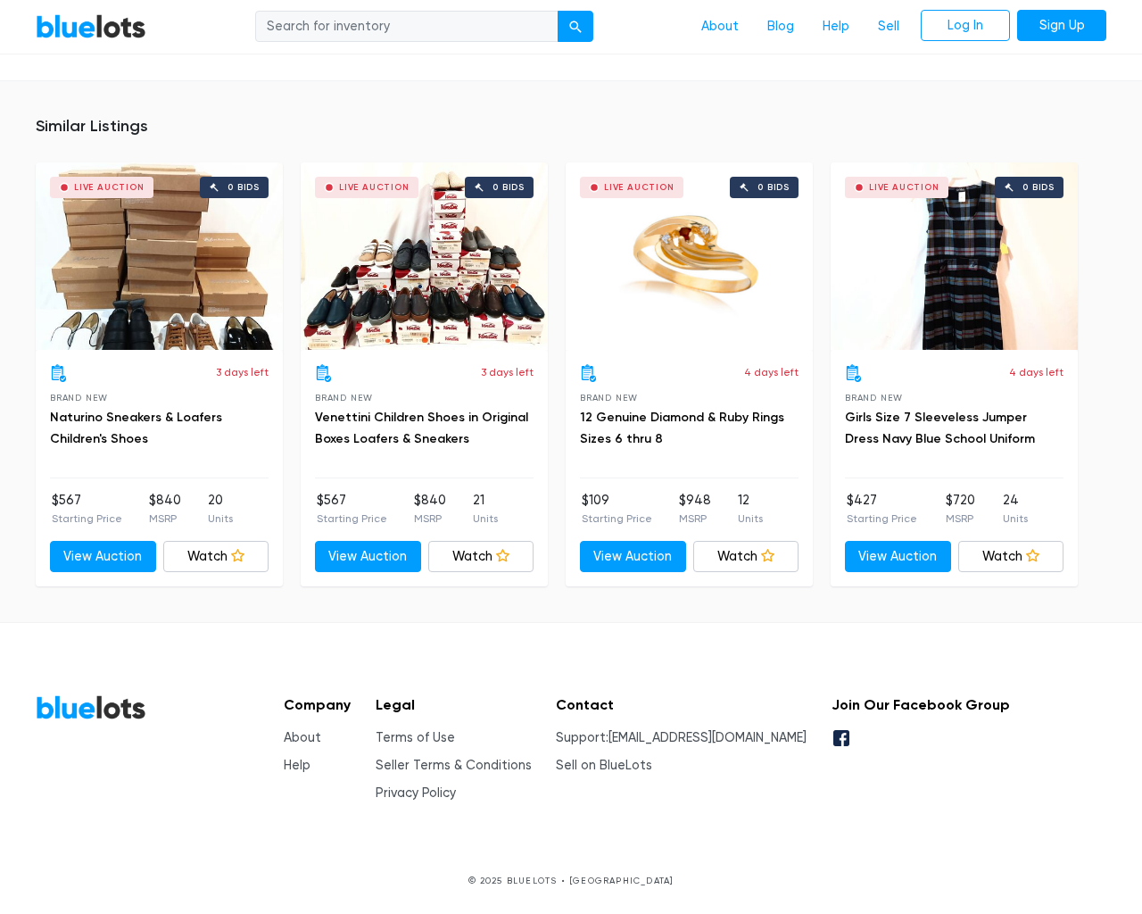
scroll to position [1714, 0]
type input "the"
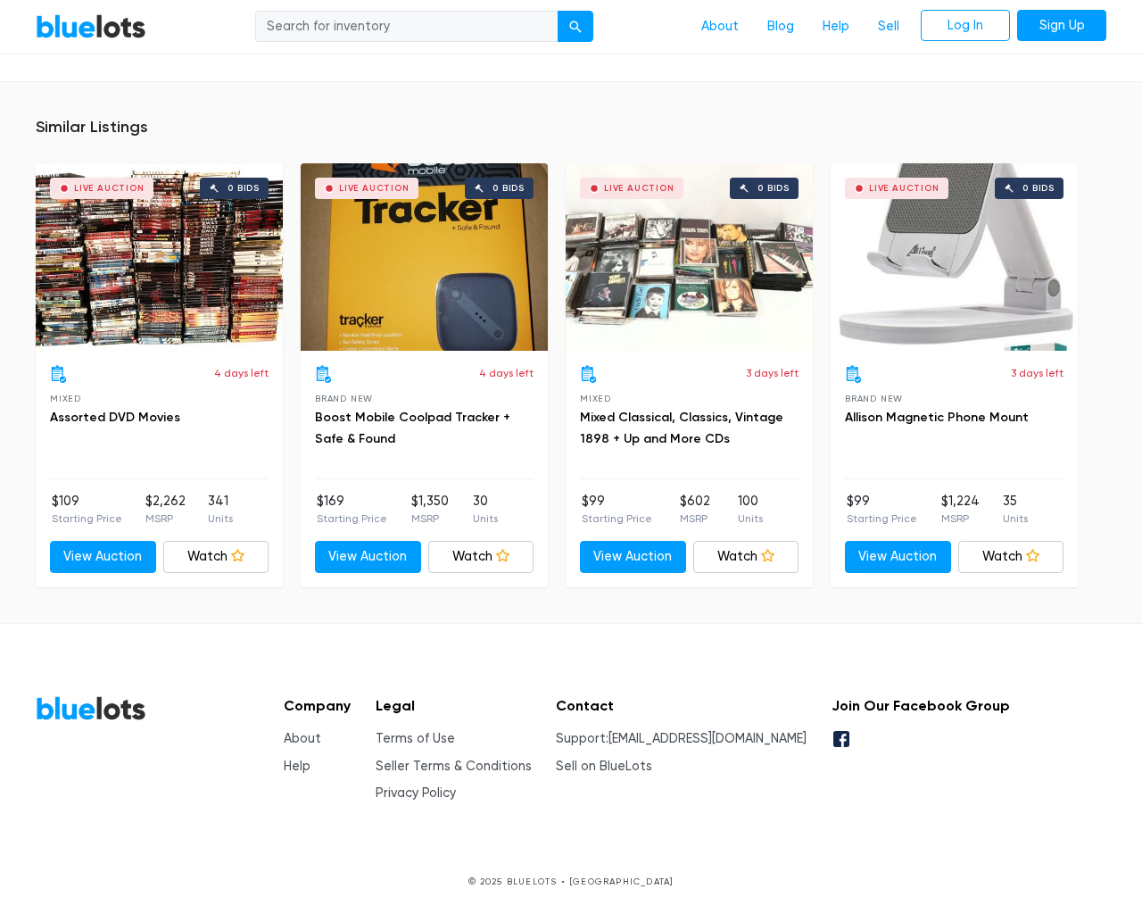
scroll to position [14053, 0]
type input "the"
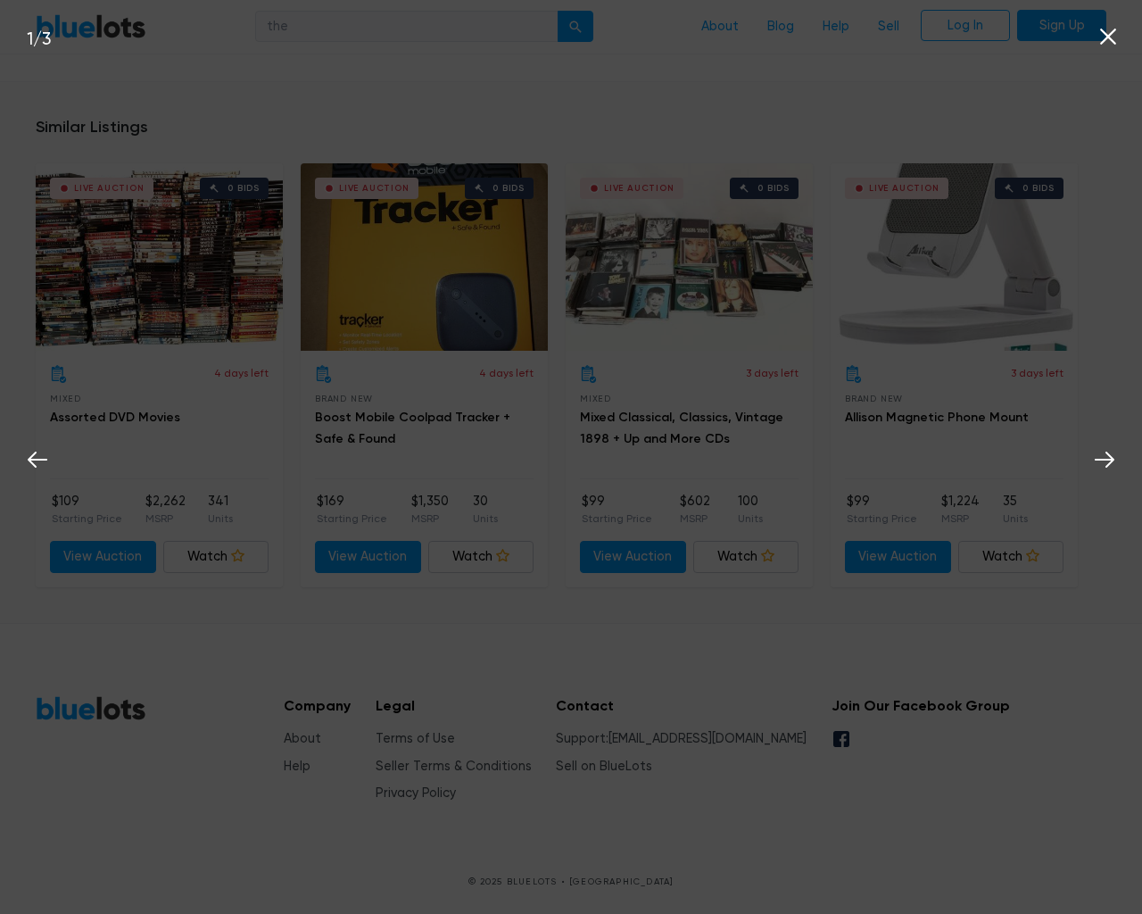
scroll to position [14054, 0]
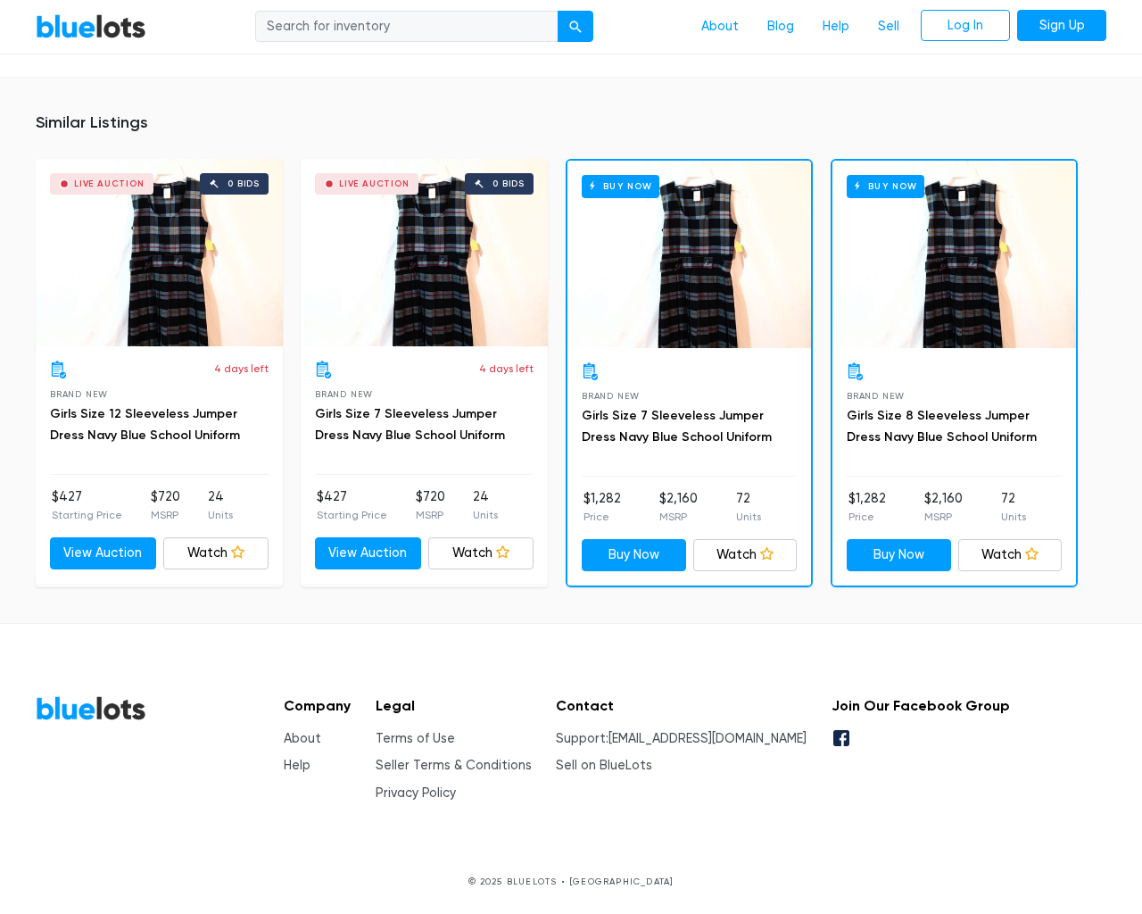
scroll to position [1157, 0]
type input "the"
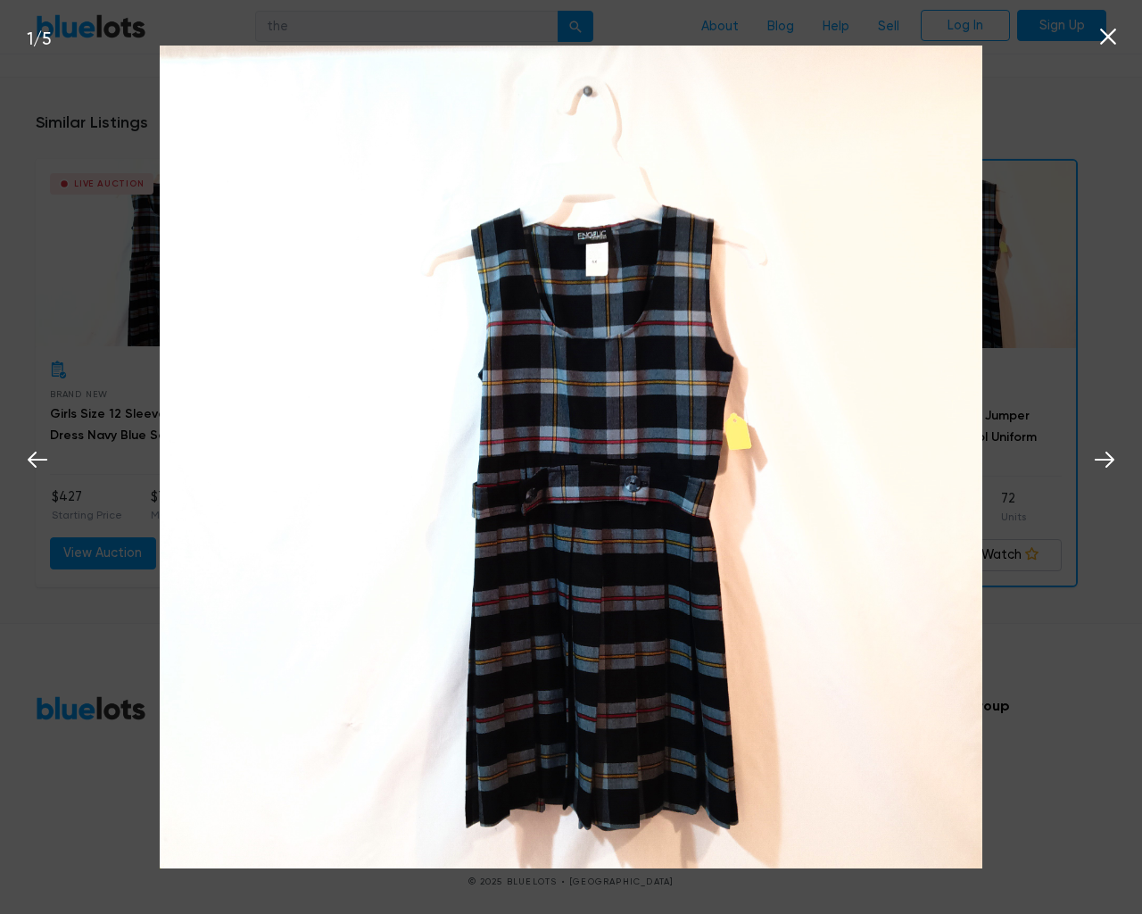
scroll to position [1158, 0]
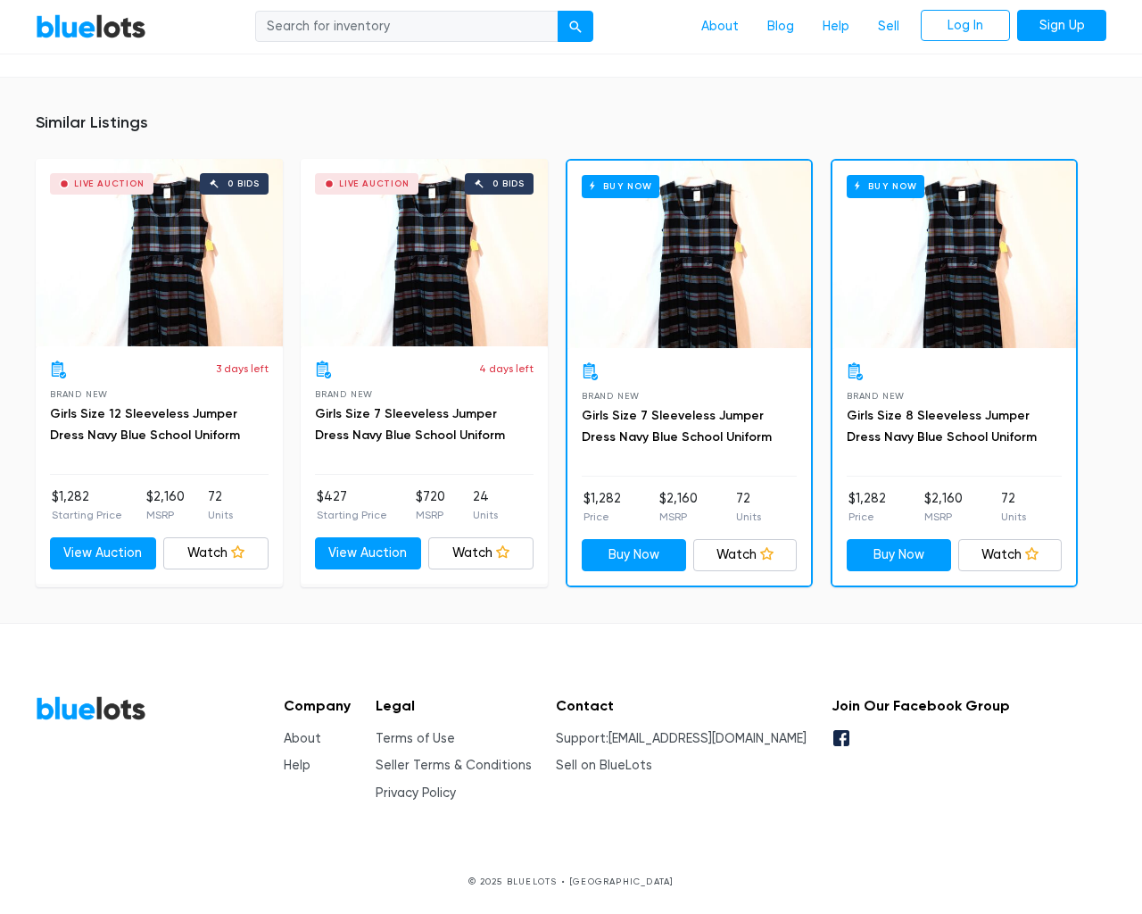
scroll to position [1157, 0]
type input "the"
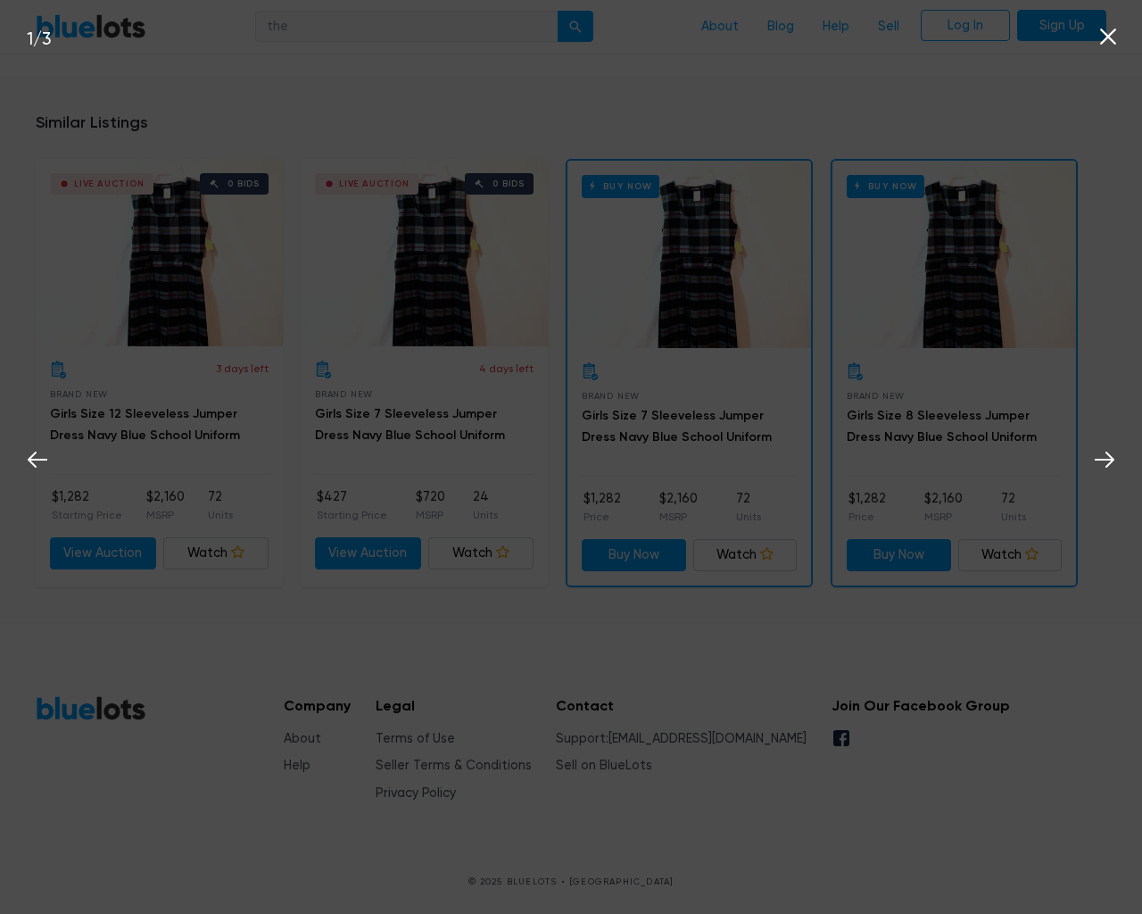
scroll to position [1158, 0]
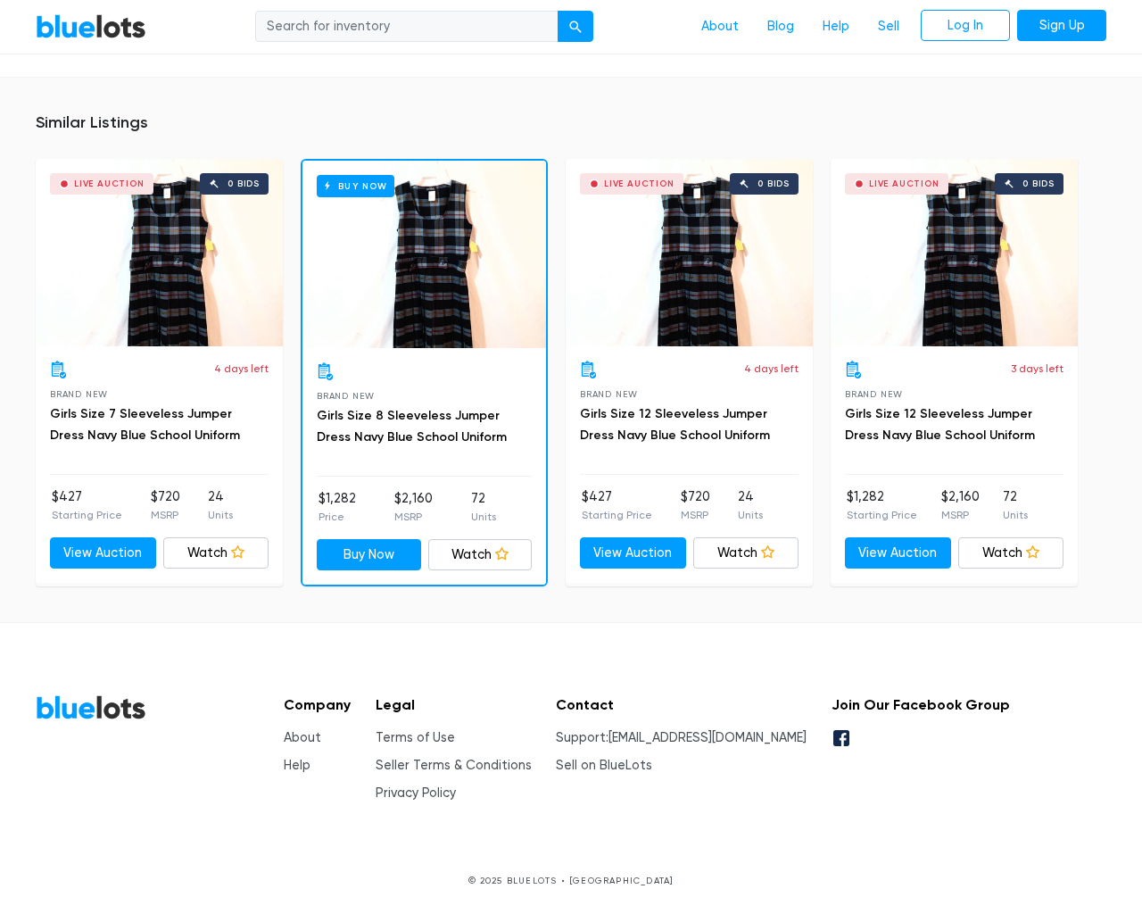
scroll to position [1119, 0]
type input "the"
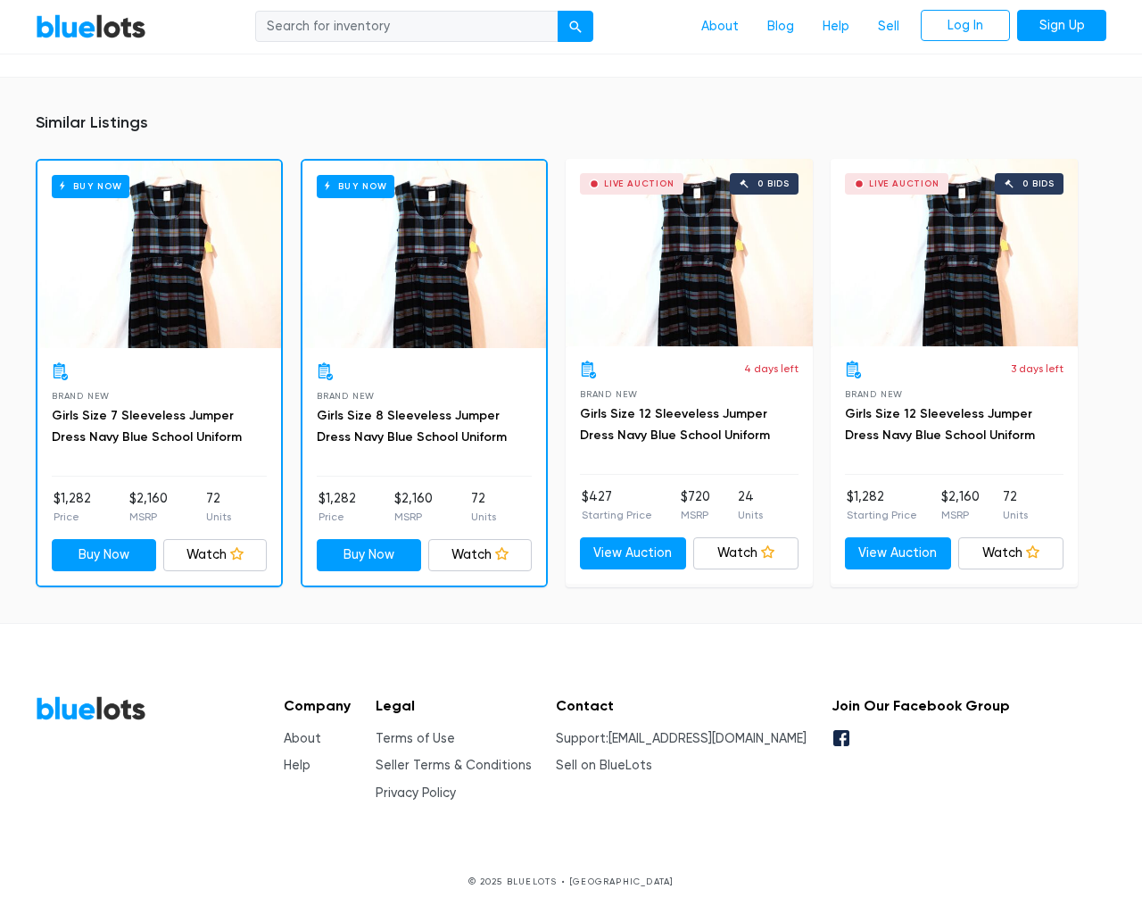
scroll to position [1157, 0]
type input "the"
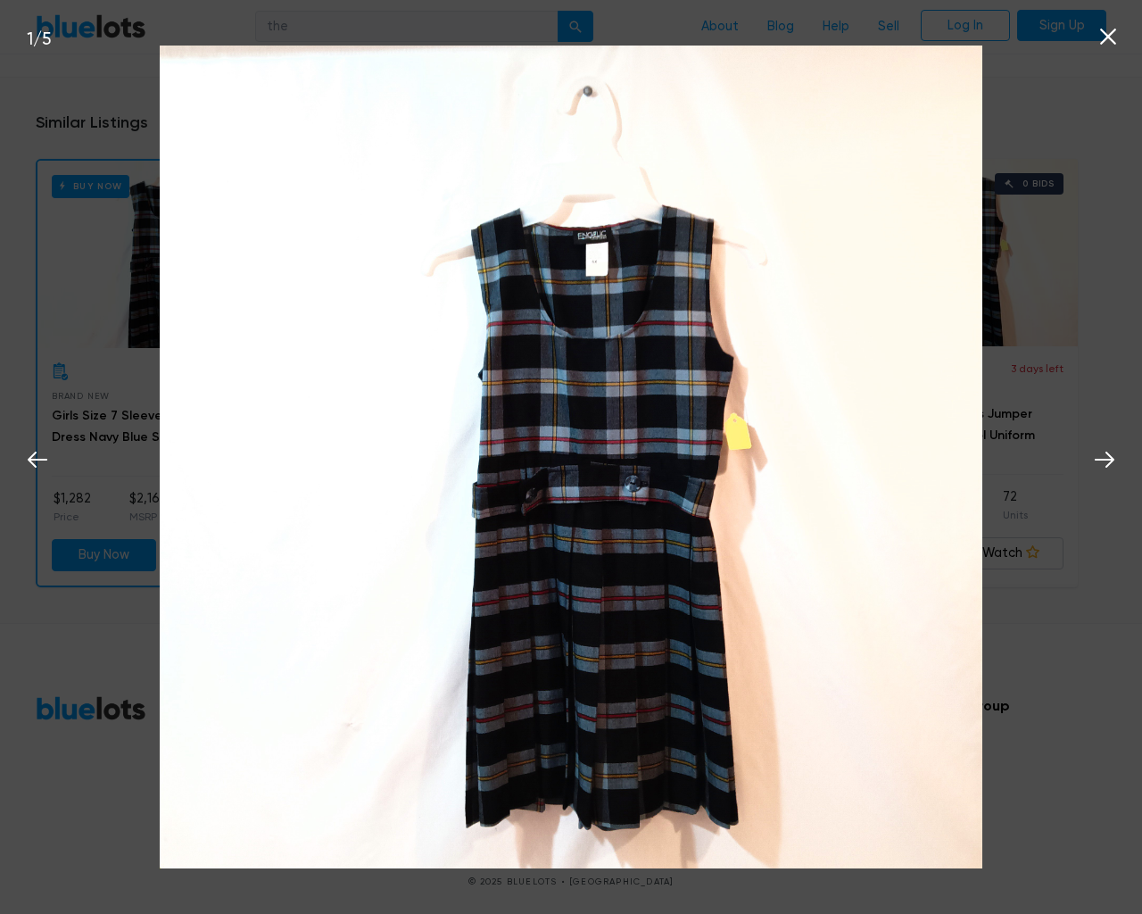
scroll to position [1158, 0]
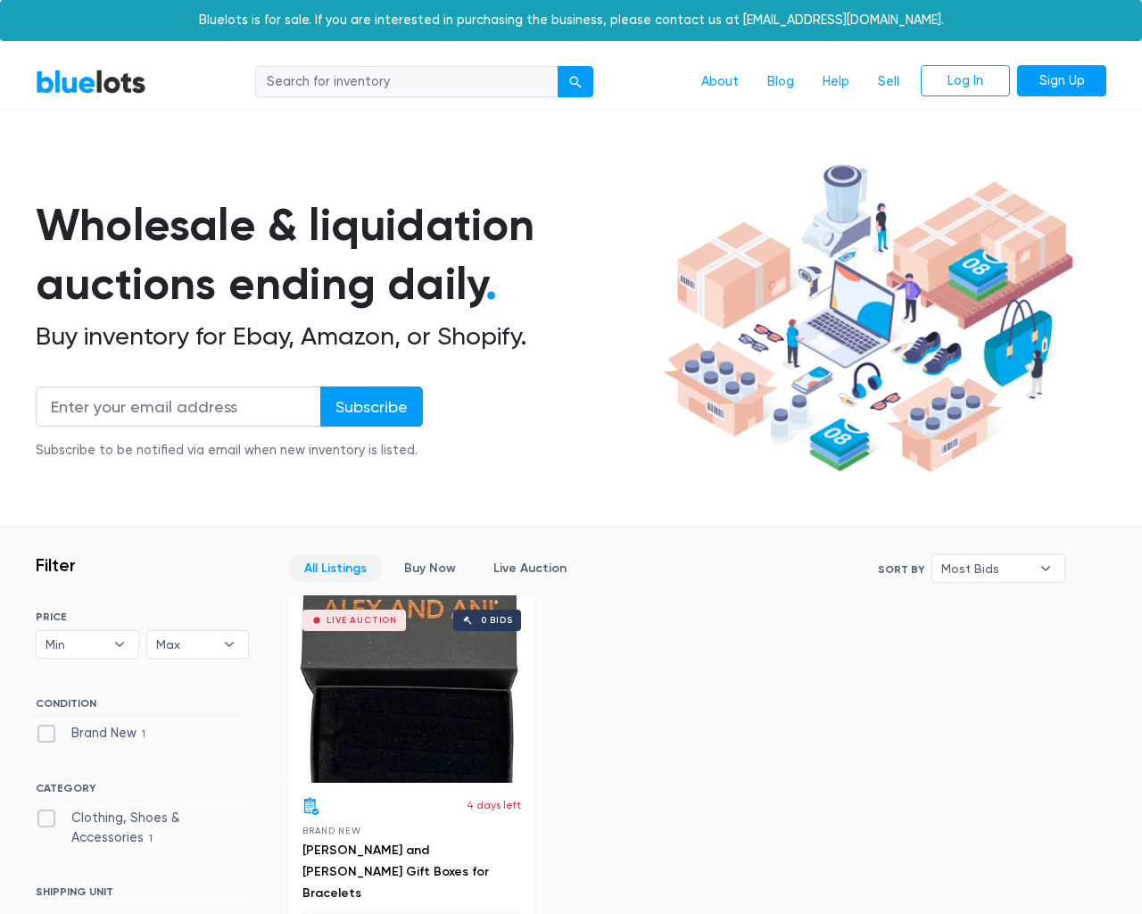
scroll to position [494, 0]
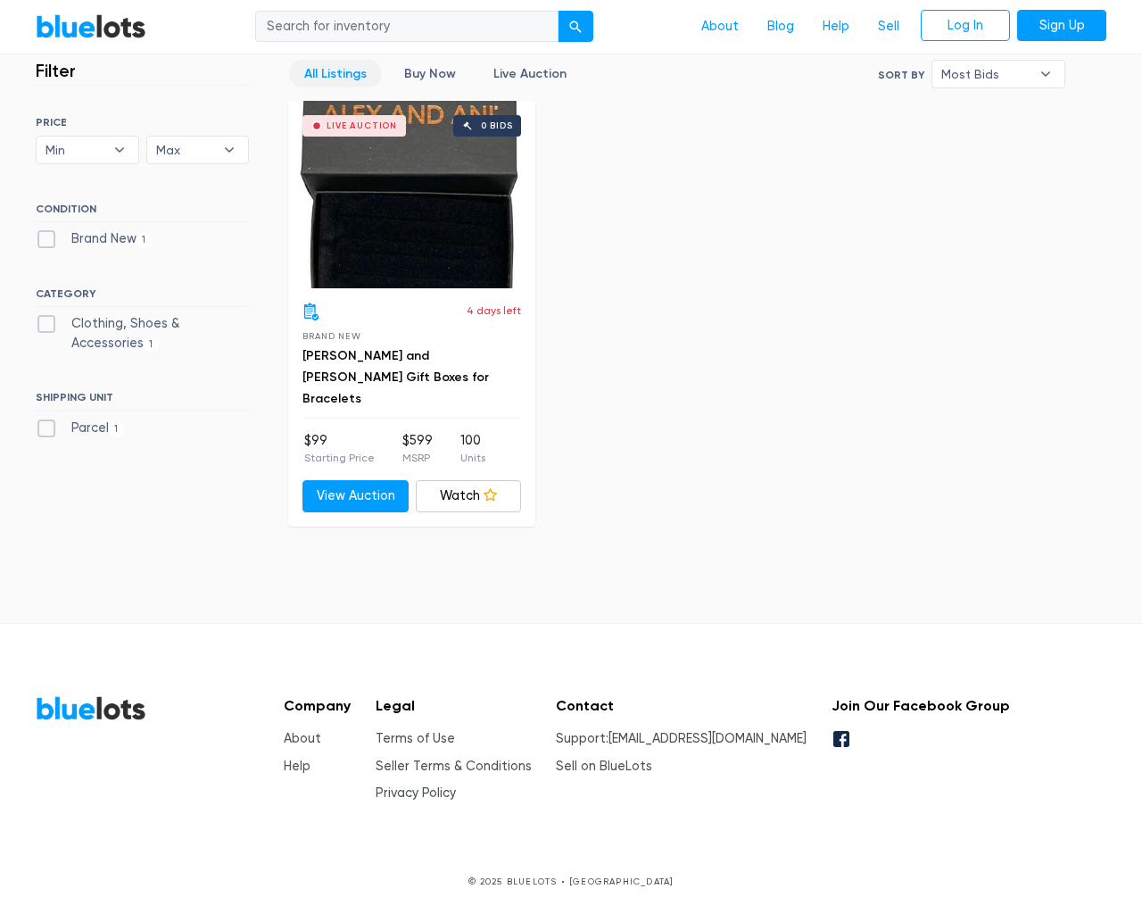
scroll to position [494, 0]
type input "the"
type input "[EMAIL_ADDRESS][DOMAIN_NAME]"
type input "e"
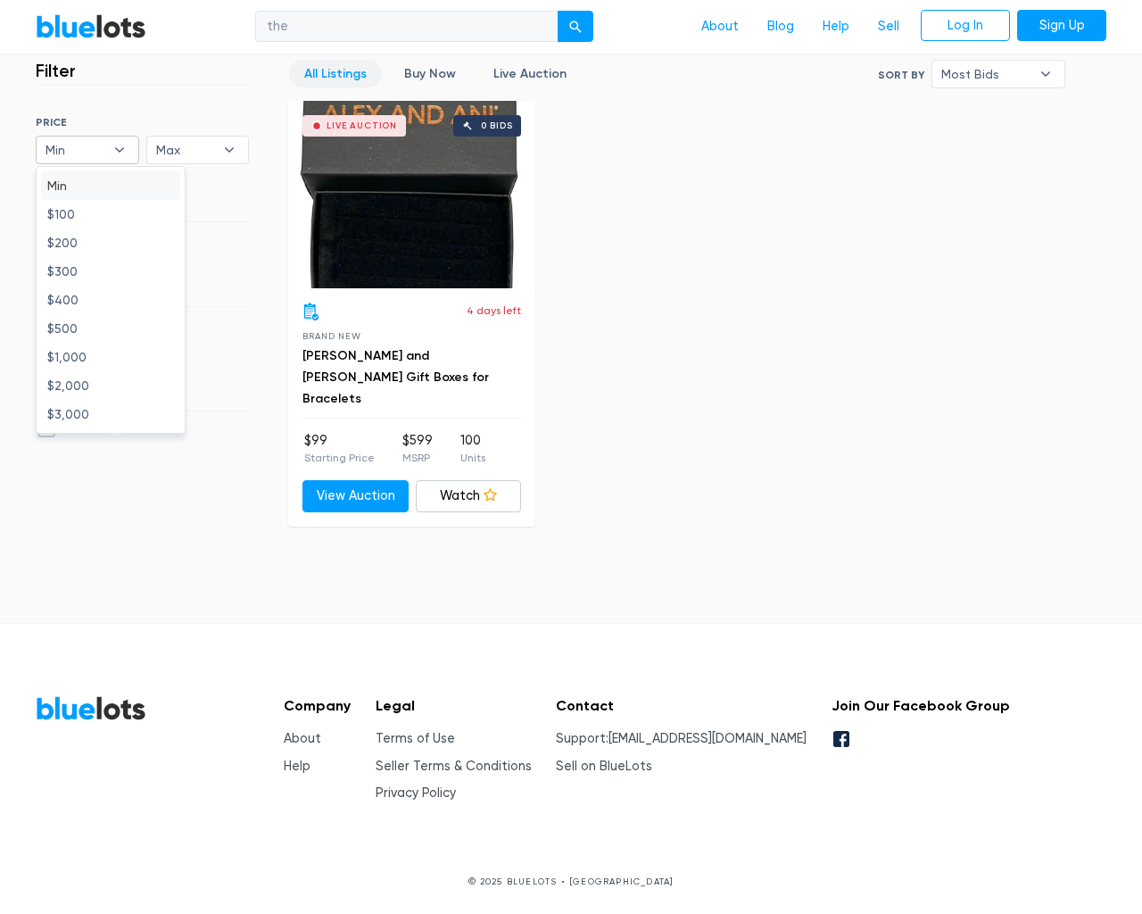
type input "e"
checkbox New"] "false"
type input "e"
checkbox Accessories"] "false"
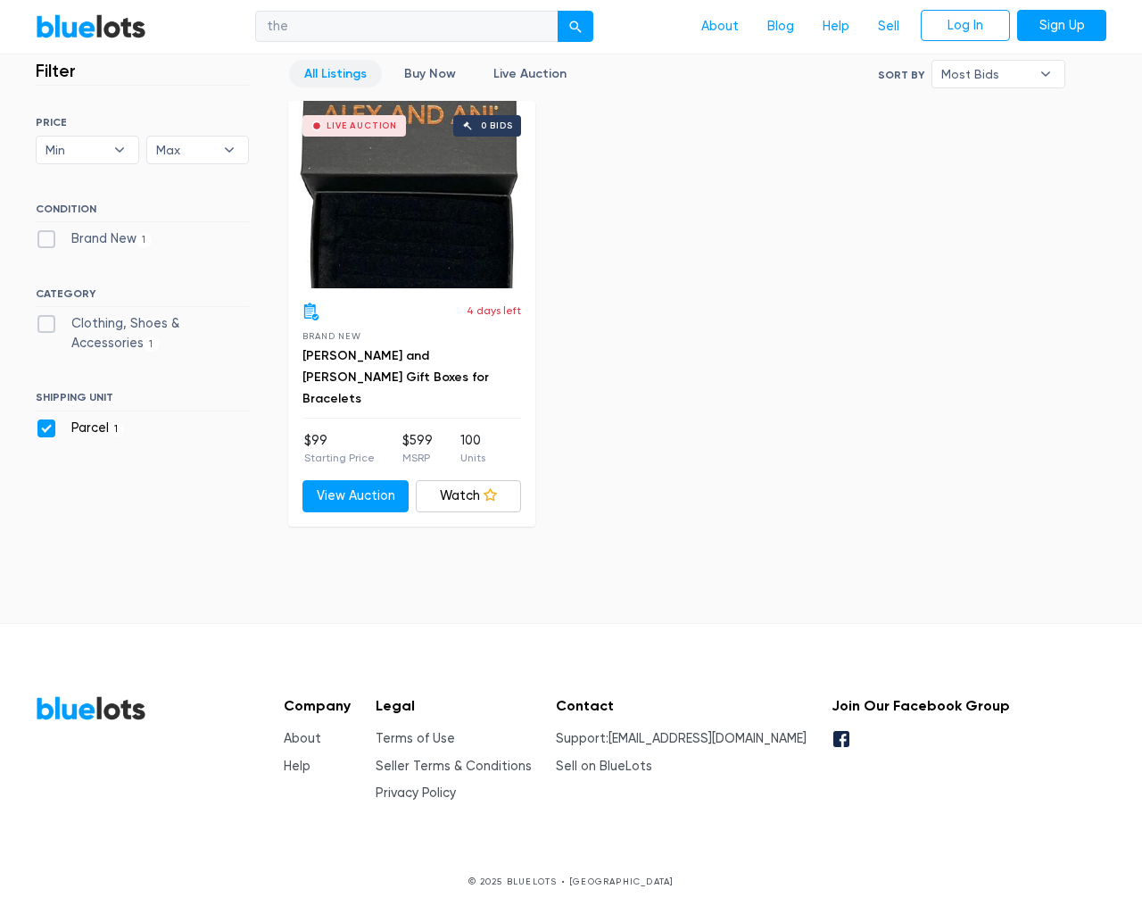
checkbox input "false"
type input "e"
select select "10000"
select select "50000"
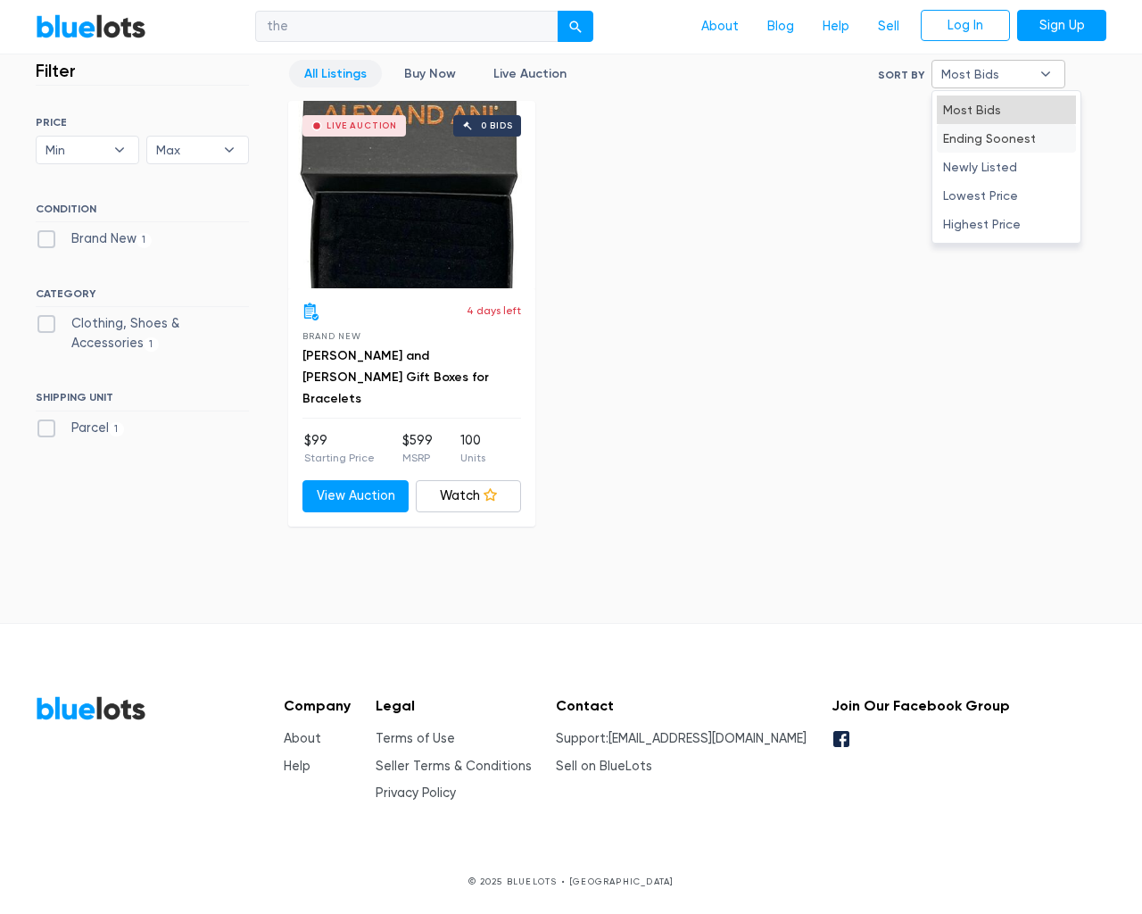
select select "50000"
select select "ending_soonest"
